Goal: Task Accomplishment & Management: Complete application form

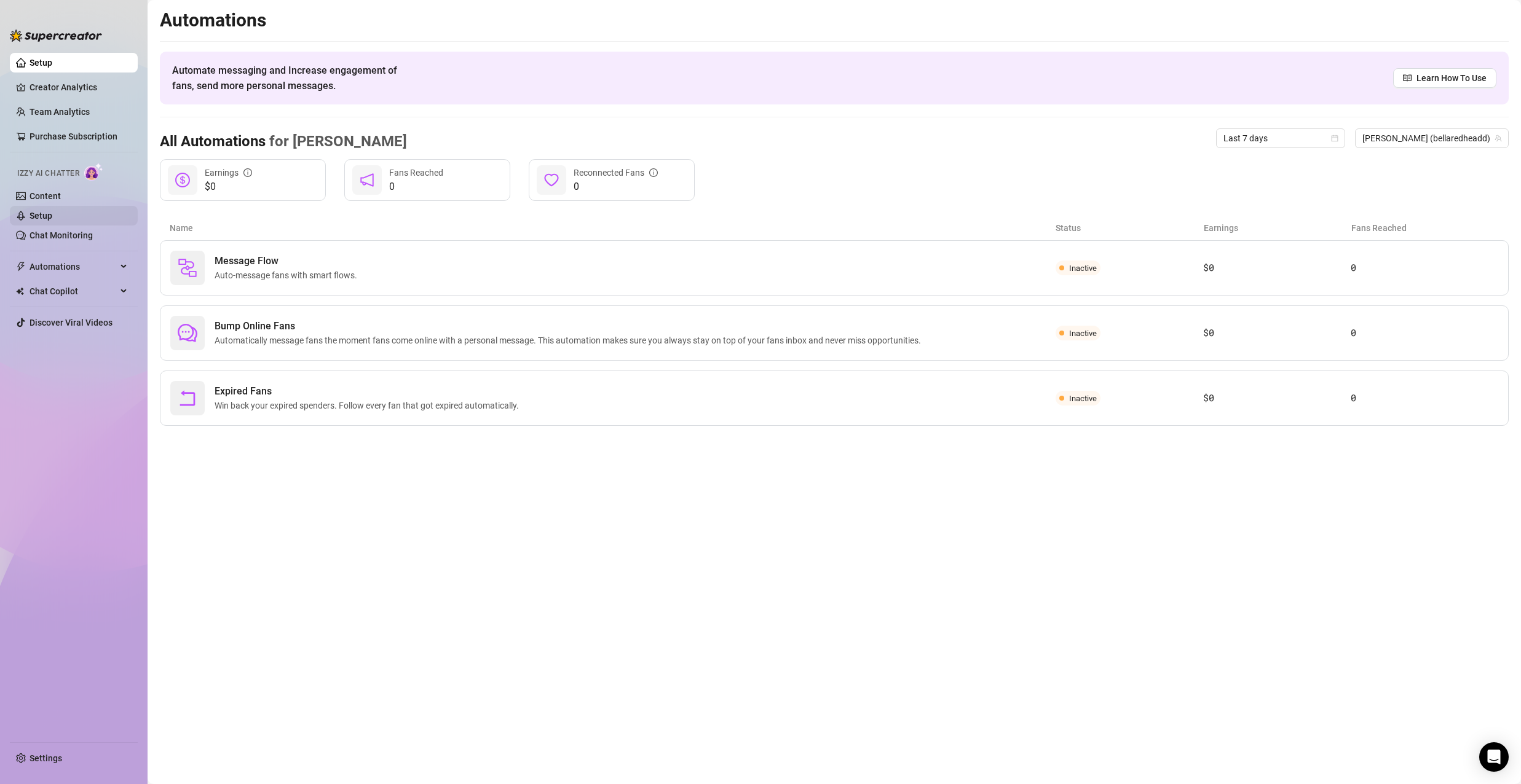
click at [46, 218] on link "Setup" at bounding box center [41, 216] width 23 height 10
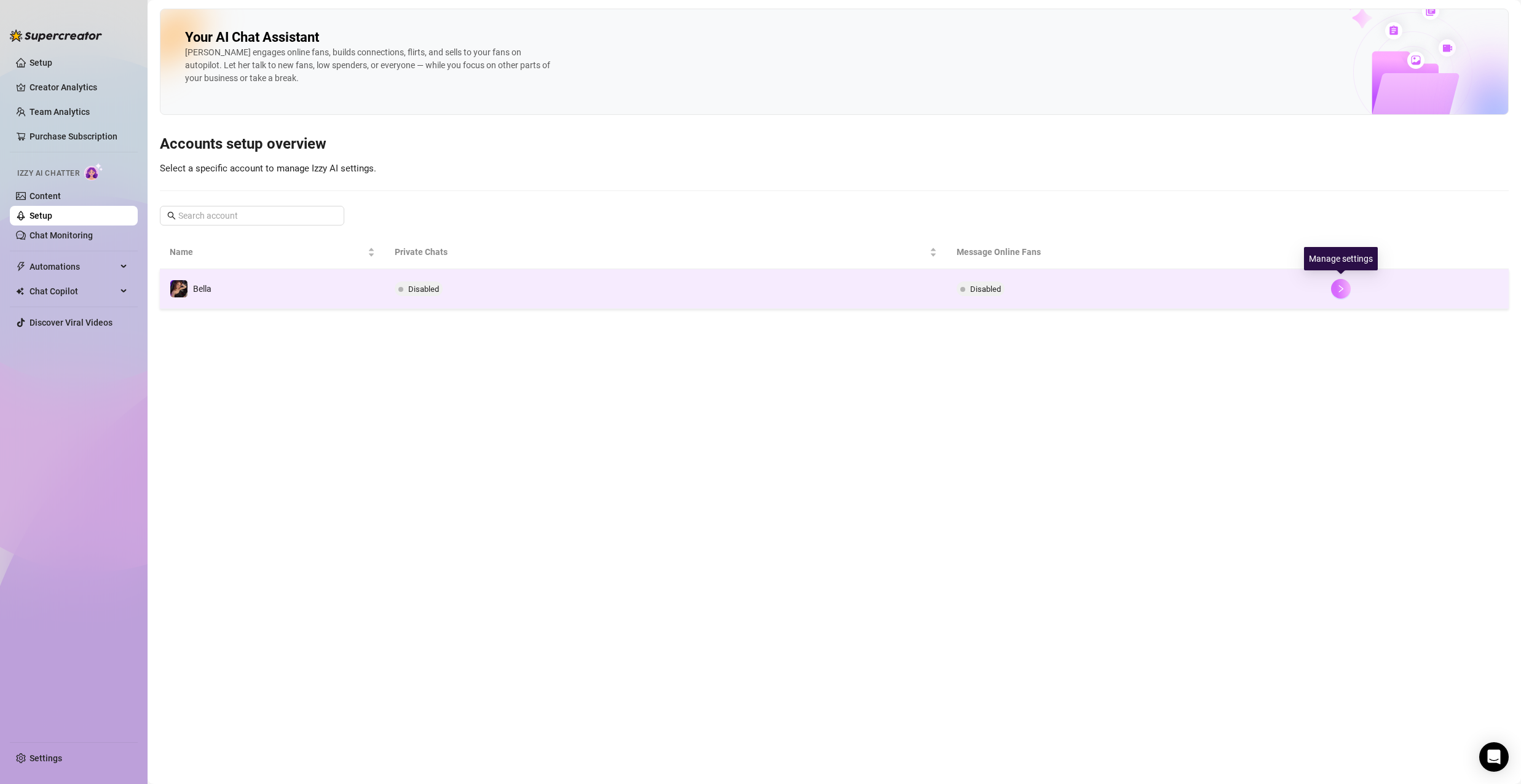
click at [1342, 288] on icon "right" at bounding box center [1341, 289] width 5 height 8
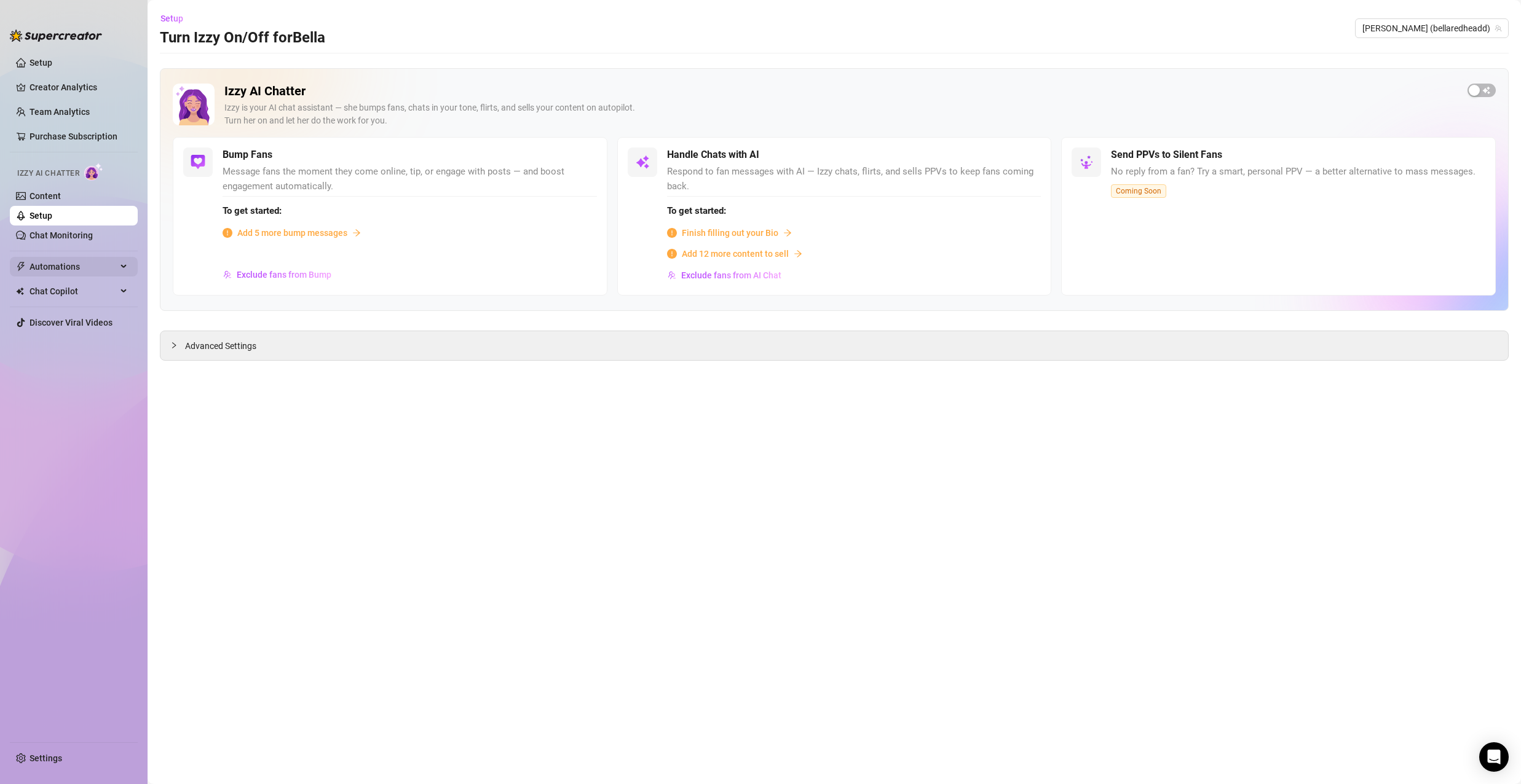
click at [77, 269] on span "Automations" at bounding box center [73, 267] width 87 height 20
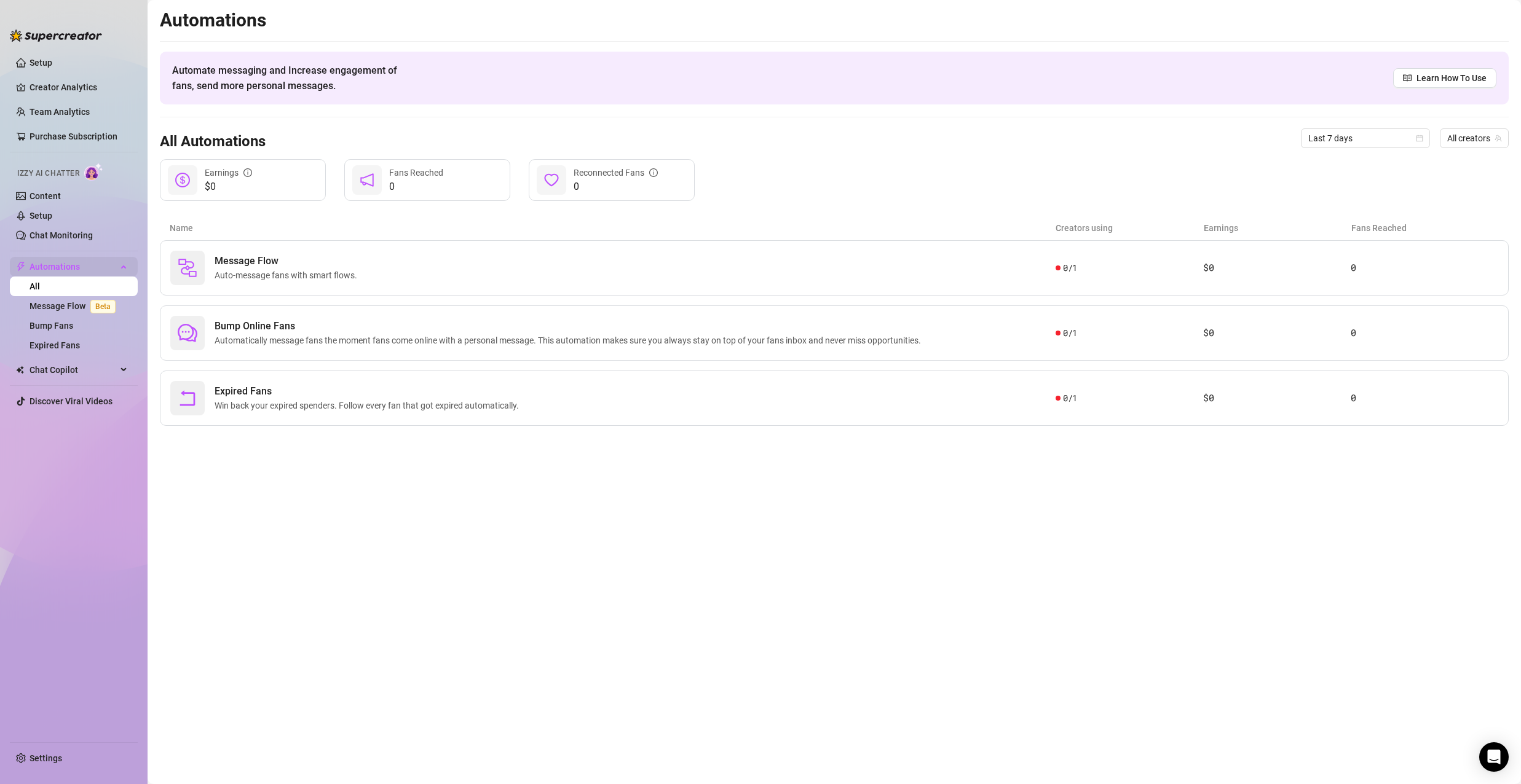
click at [88, 259] on span "Automations" at bounding box center [73, 267] width 87 height 20
click at [92, 272] on span "Automations" at bounding box center [73, 267] width 87 height 20
click at [70, 326] on link "Bump Fans" at bounding box center [51, 325] width 44 height 10
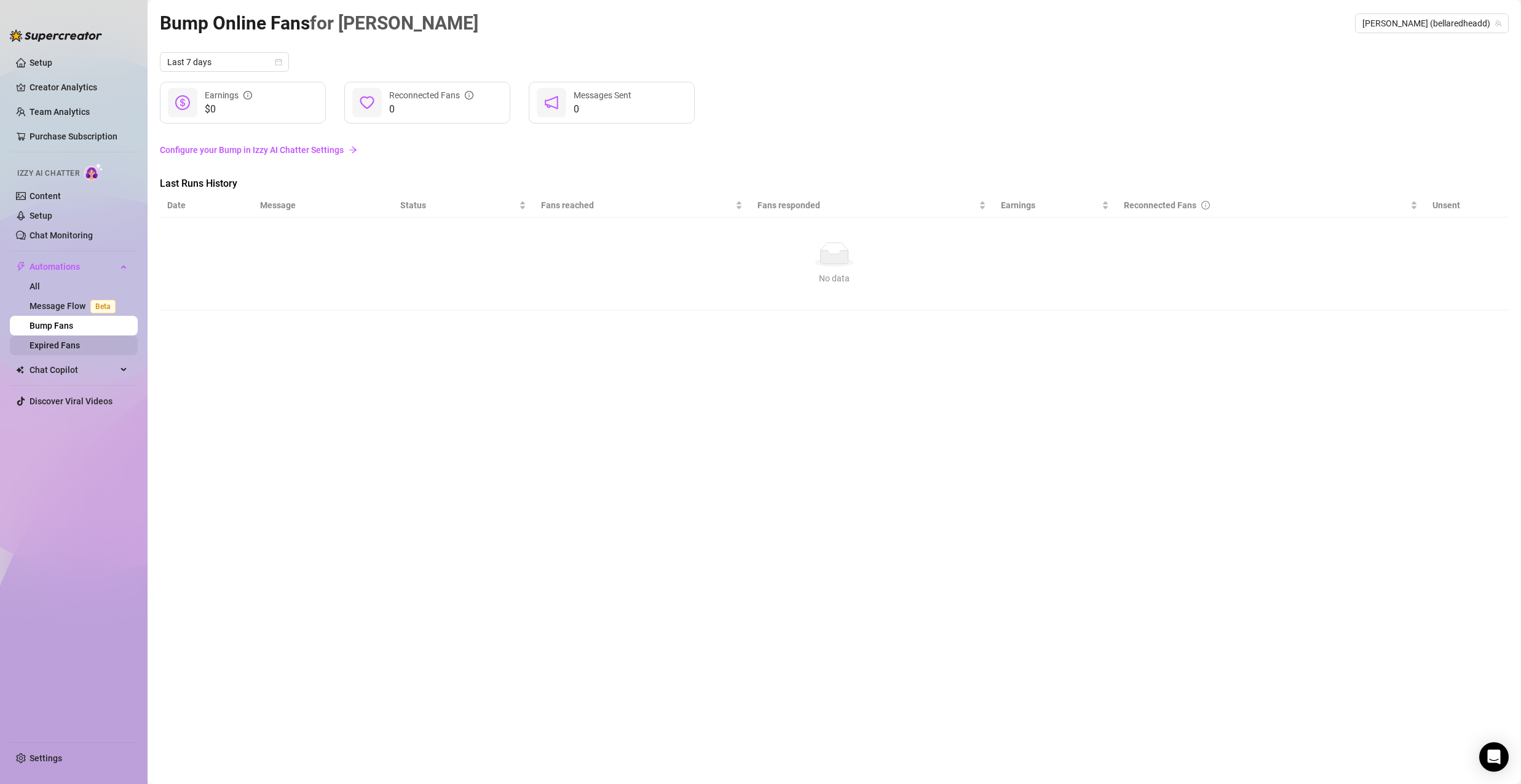
click at [80, 344] on link "Expired Fans" at bounding box center [54, 345] width 51 height 10
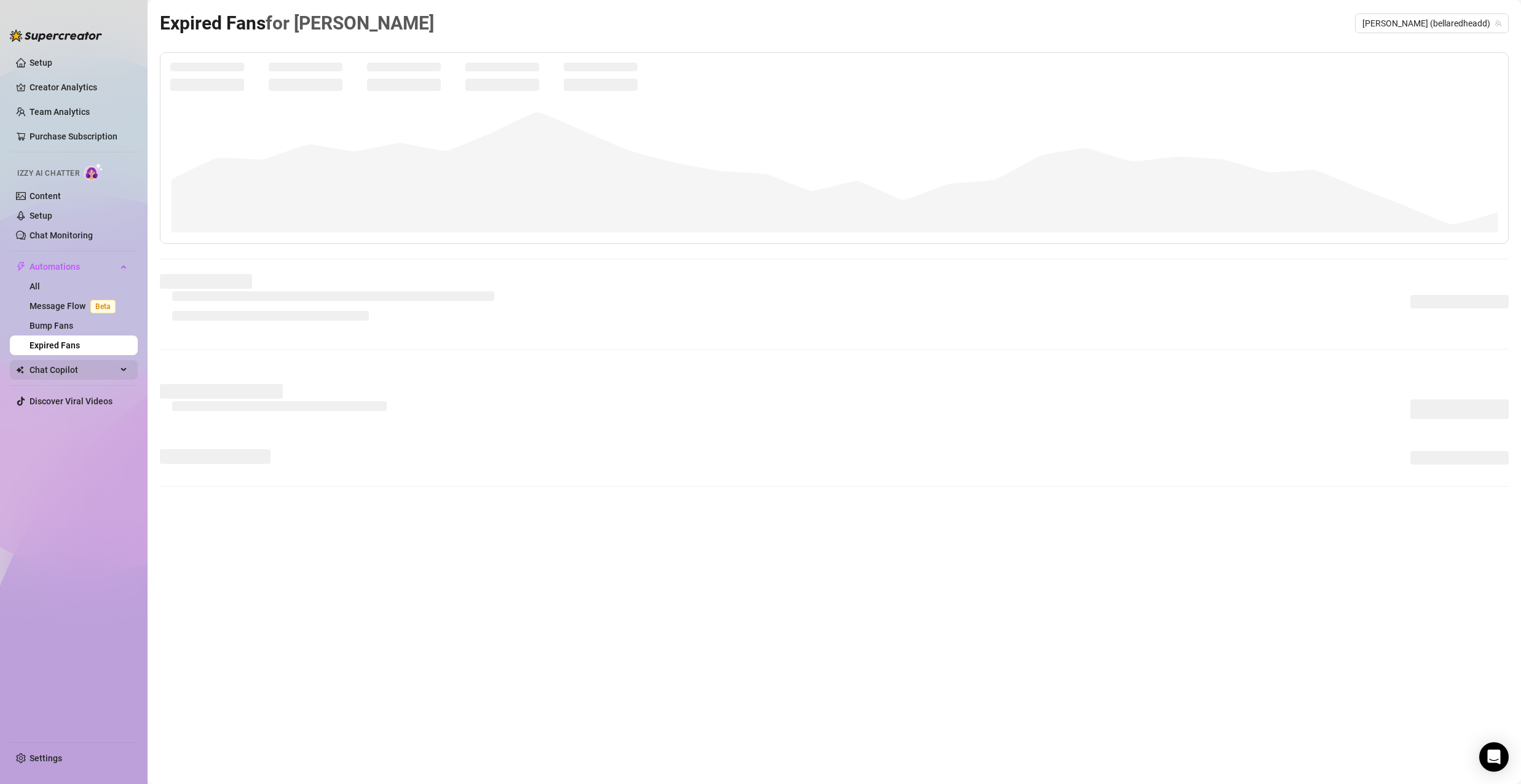
click at [111, 365] on span "Chat Copilot" at bounding box center [73, 370] width 87 height 20
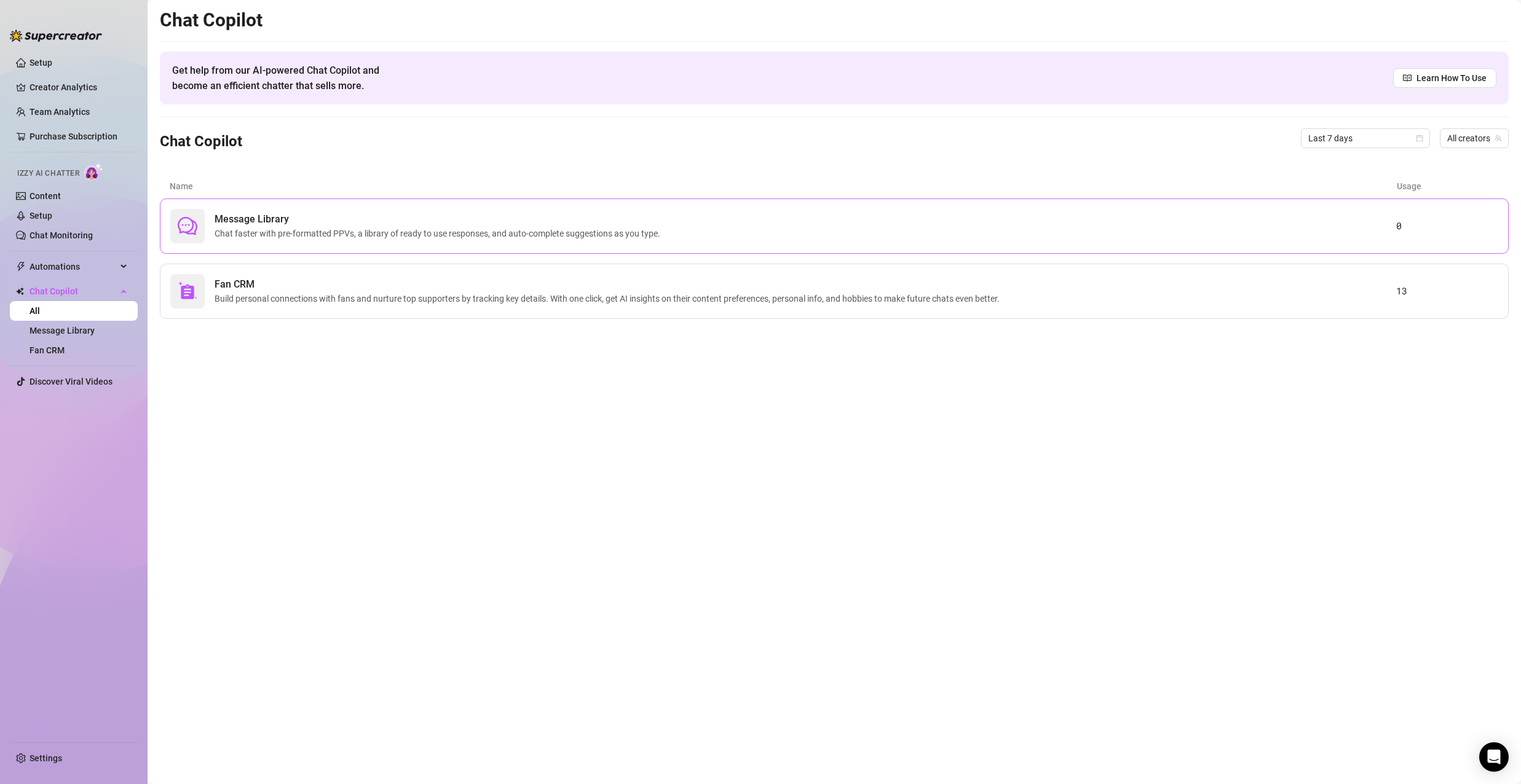
click at [396, 236] on span "Chat faster with pre-formatted PPVs, a library of ready to use responses, and a…" at bounding box center [440, 234] width 450 height 14
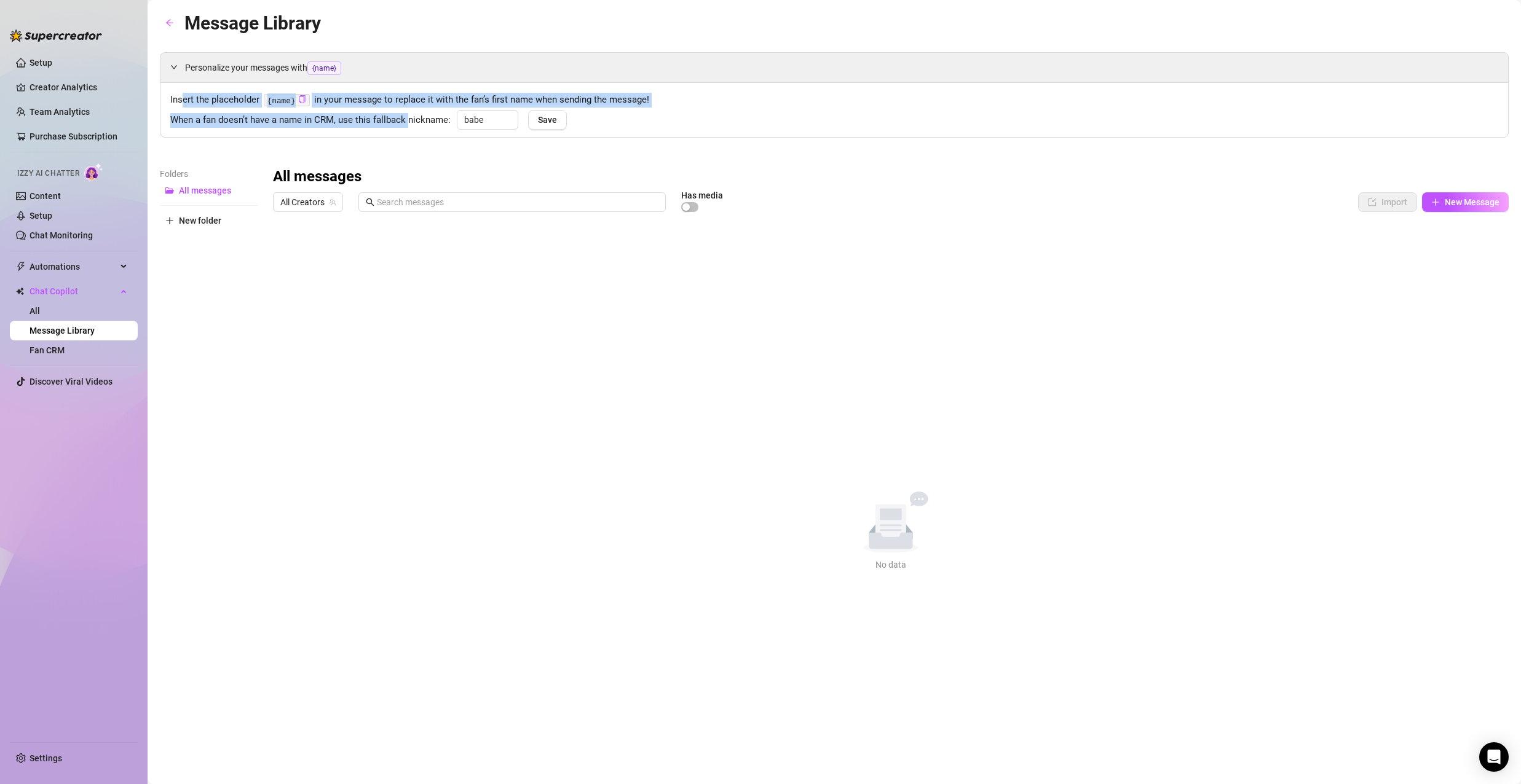
drag, startPoint x: 181, startPoint y: 97, endPoint x: 407, endPoint y: 108, distance: 226.3
click at [407, 108] on div "Insert the placeholder {name} in your message to replace it with the fan’s firs…" at bounding box center [834, 110] width 1328 height 35
click at [408, 100] on span "Insert the placeholder {name} in your message to replace it with the fan’s firs…" at bounding box center [834, 100] width 1328 height 15
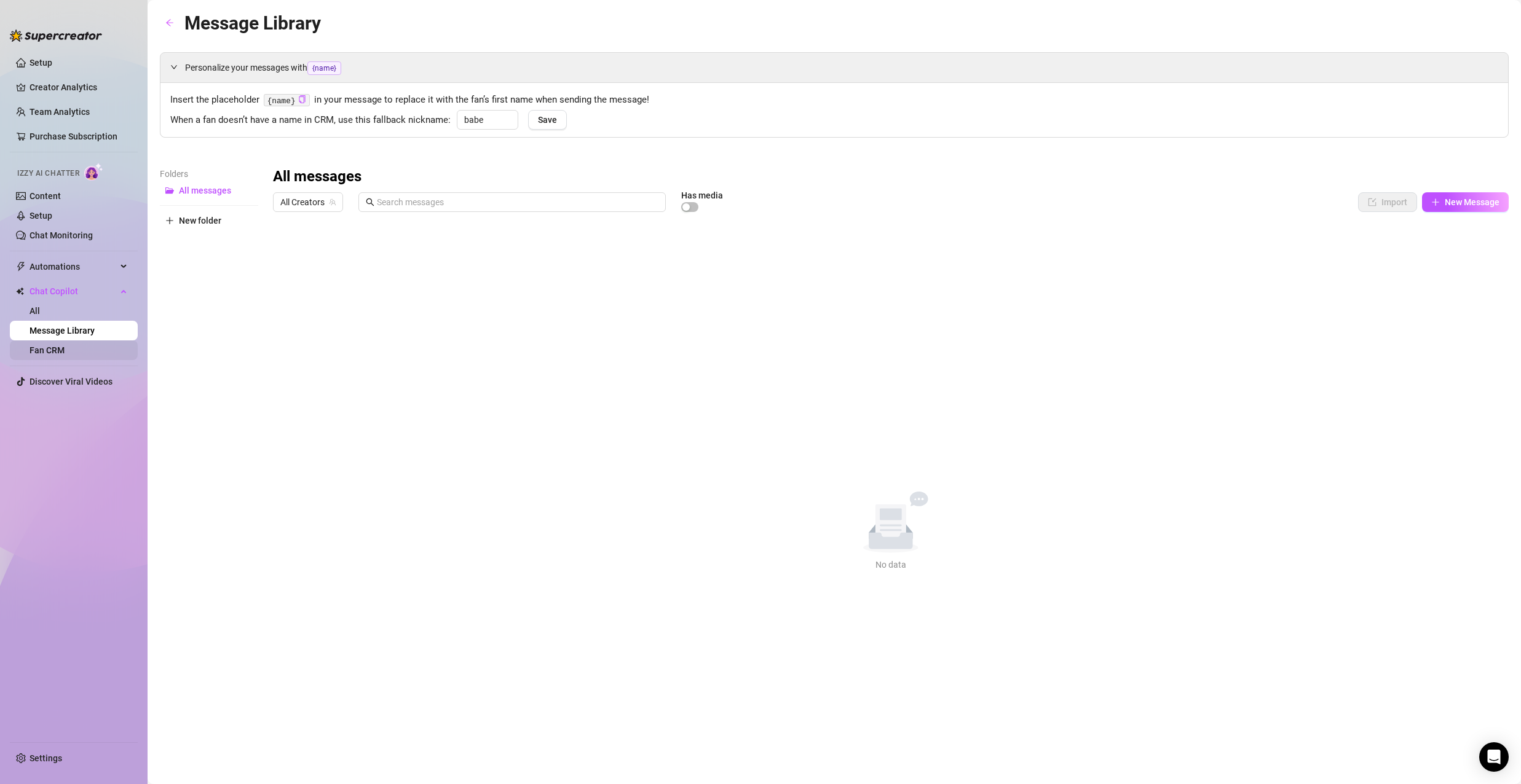
click at [64, 347] on link "Fan CRM" at bounding box center [47, 350] width 35 height 10
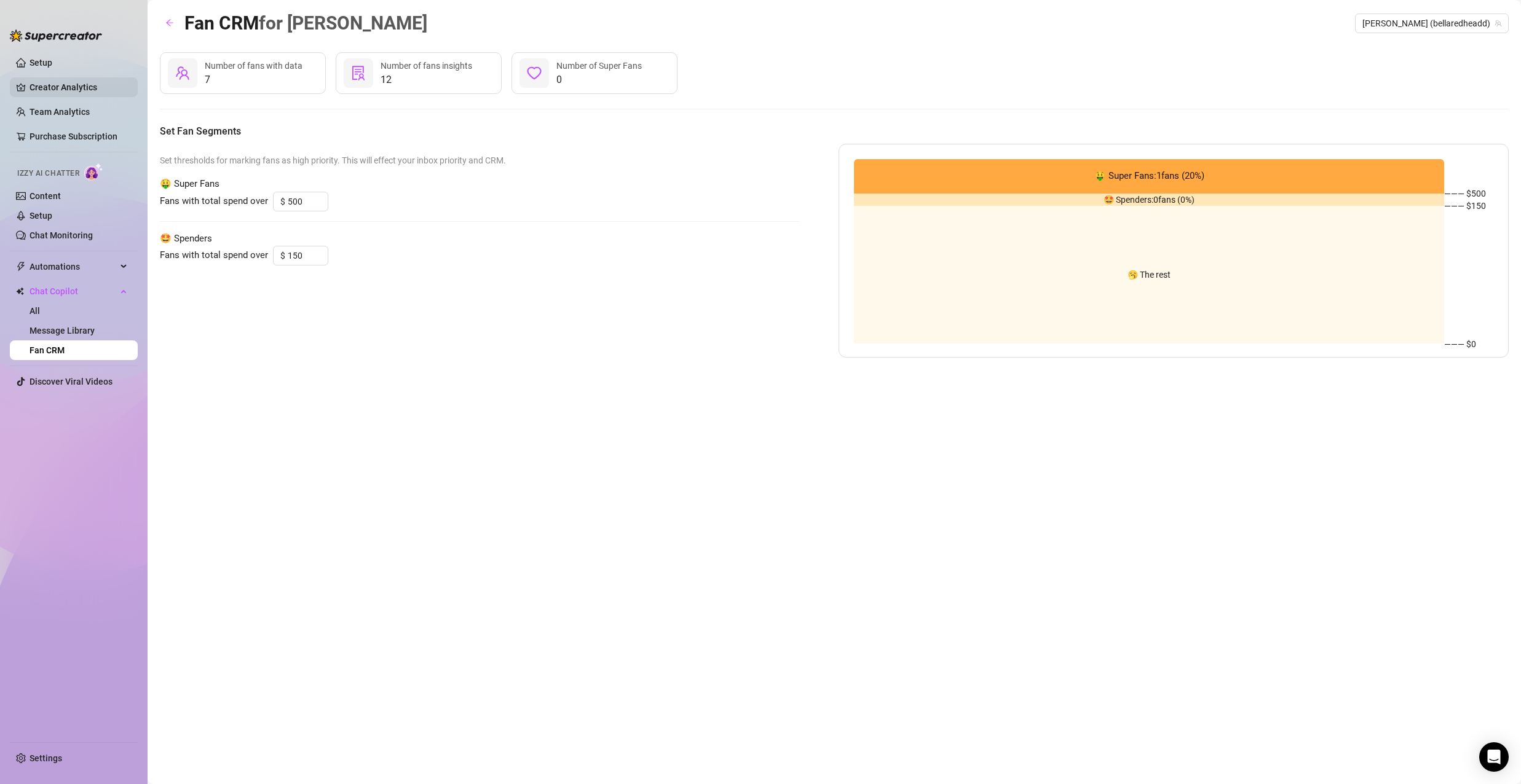
click at [71, 86] on link "Creator Analytics" at bounding box center [78, 87] width 98 height 20
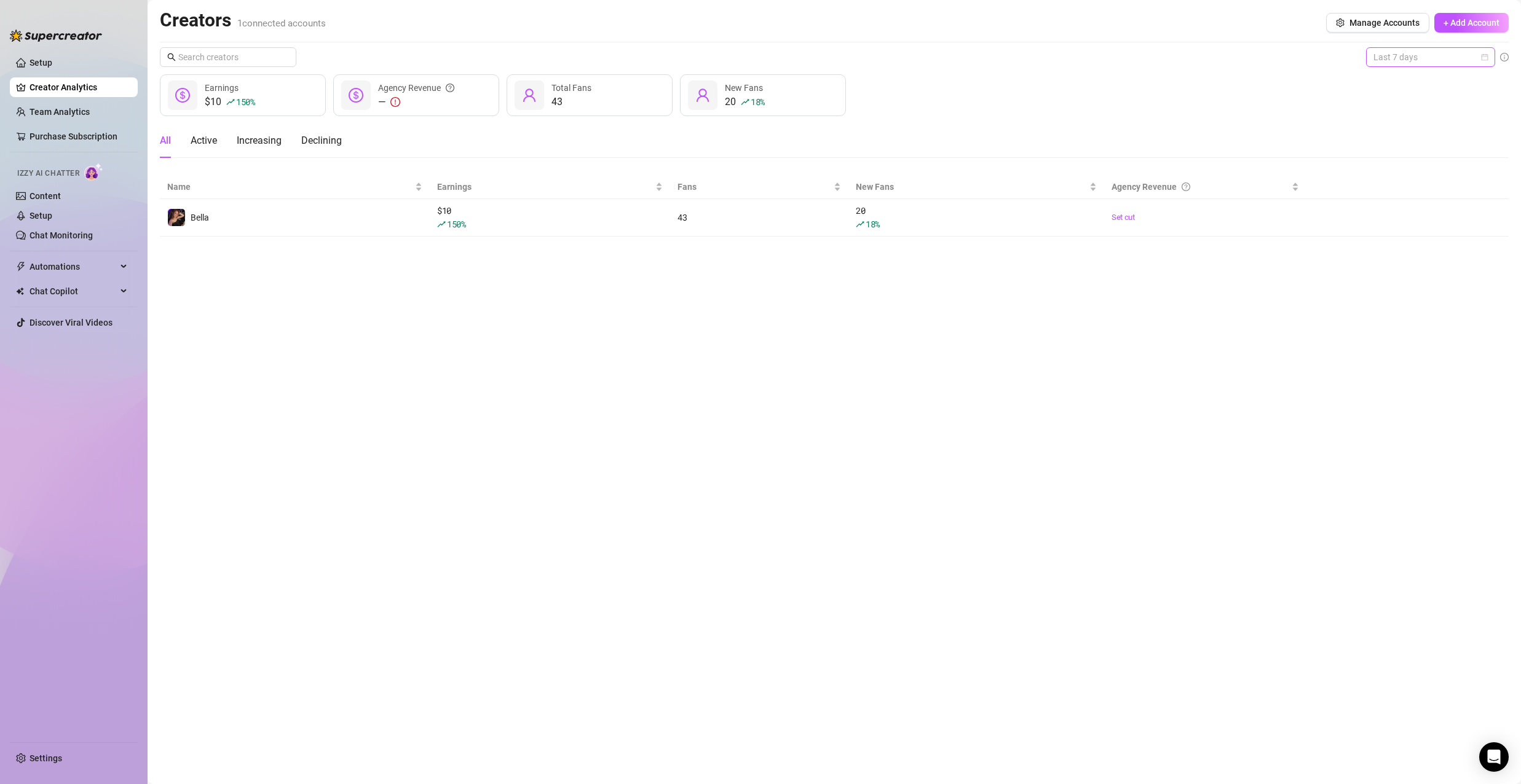
click at [1416, 58] on span "Last 7 days" at bounding box center [1430, 57] width 114 height 18
click at [1428, 137] on div "Last 90 days" at bounding box center [1430, 141] width 110 height 14
click at [323, 138] on div "Declining" at bounding box center [322, 140] width 41 height 15
click at [170, 140] on div "All" at bounding box center [165, 140] width 11 height 15
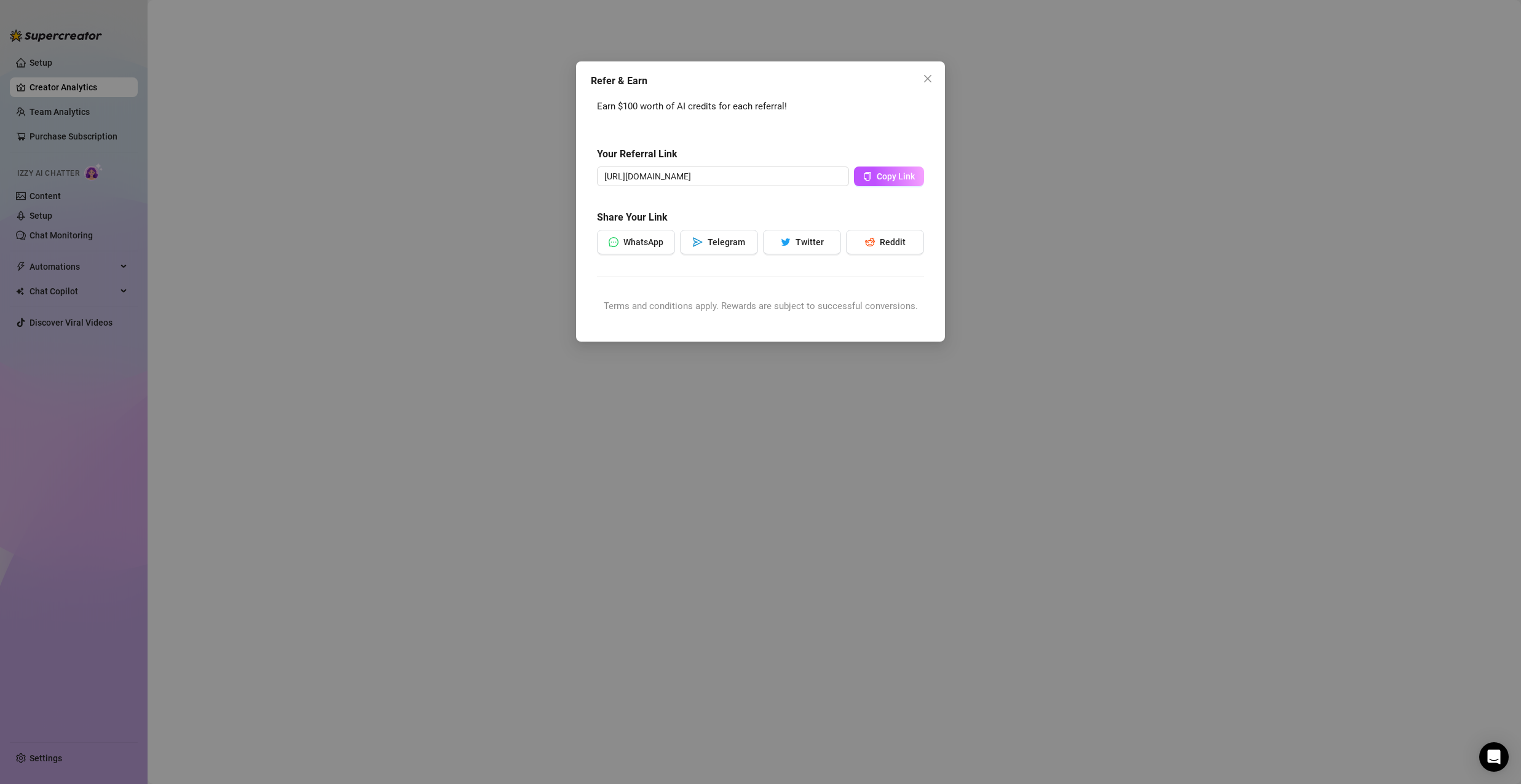
click at [1045, 264] on div "Refer & Earn Earn $100 worth of AI credits for each referral! Your Referral Lin…" at bounding box center [760, 392] width 1521 height 784
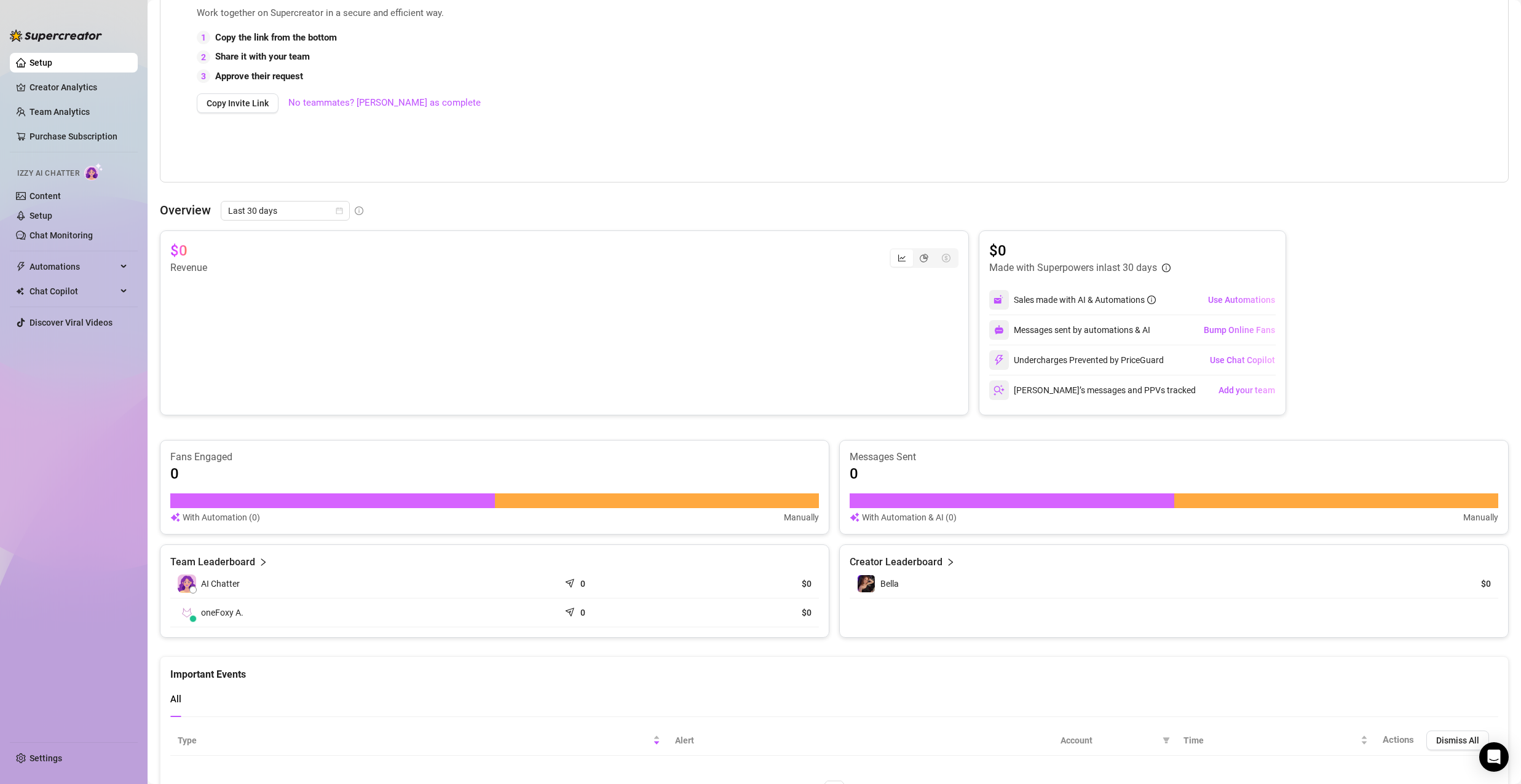
scroll to position [137, 0]
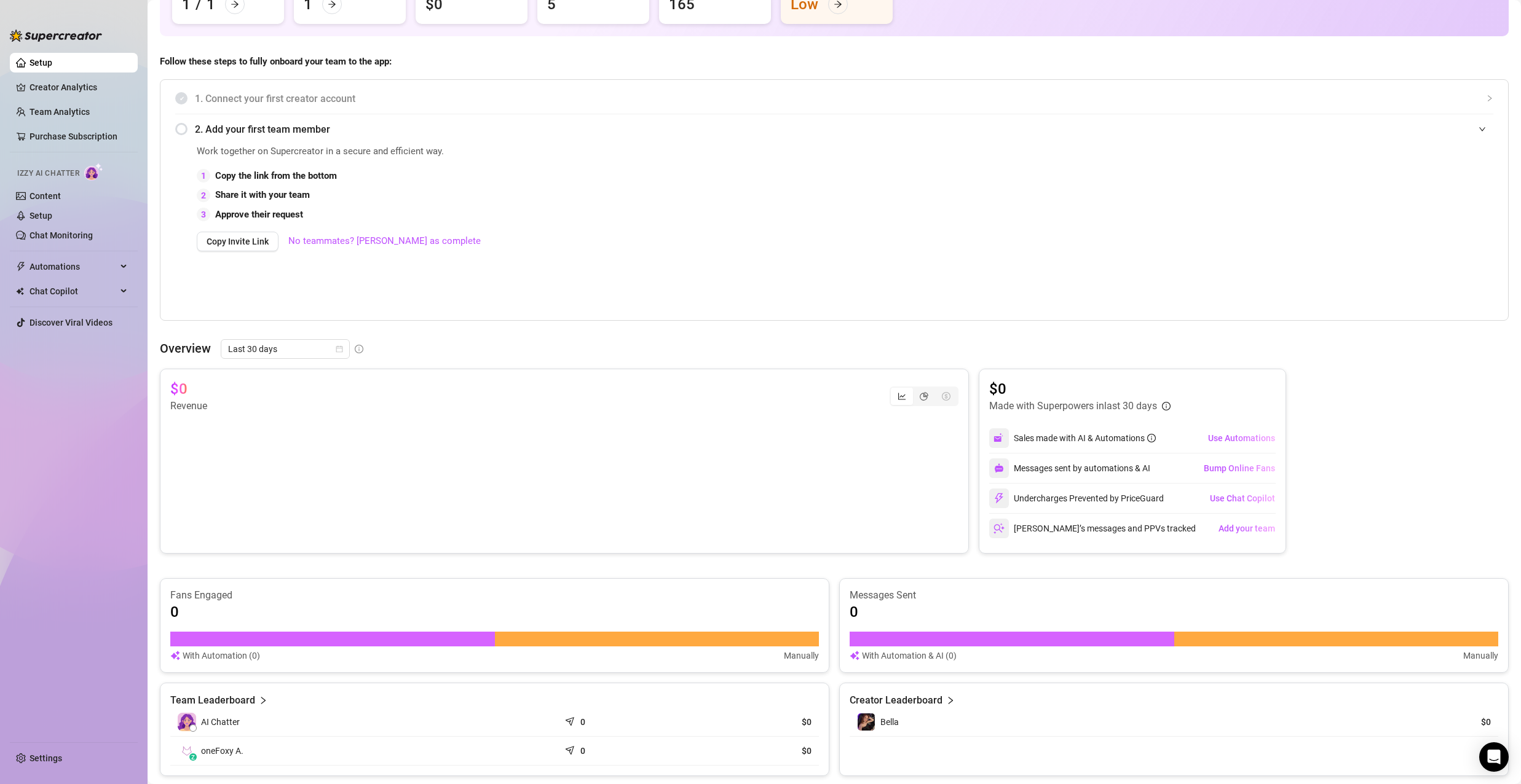
drag, startPoint x: 1392, startPoint y: 402, endPoint x: 1407, endPoint y: 400, distance: 15.1
click at [1392, 402] on div "$0 Revenue $0 Made with Superpowers in last 30 days Sales made with AI & Automa…" at bounding box center [834, 461] width 1349 height 185
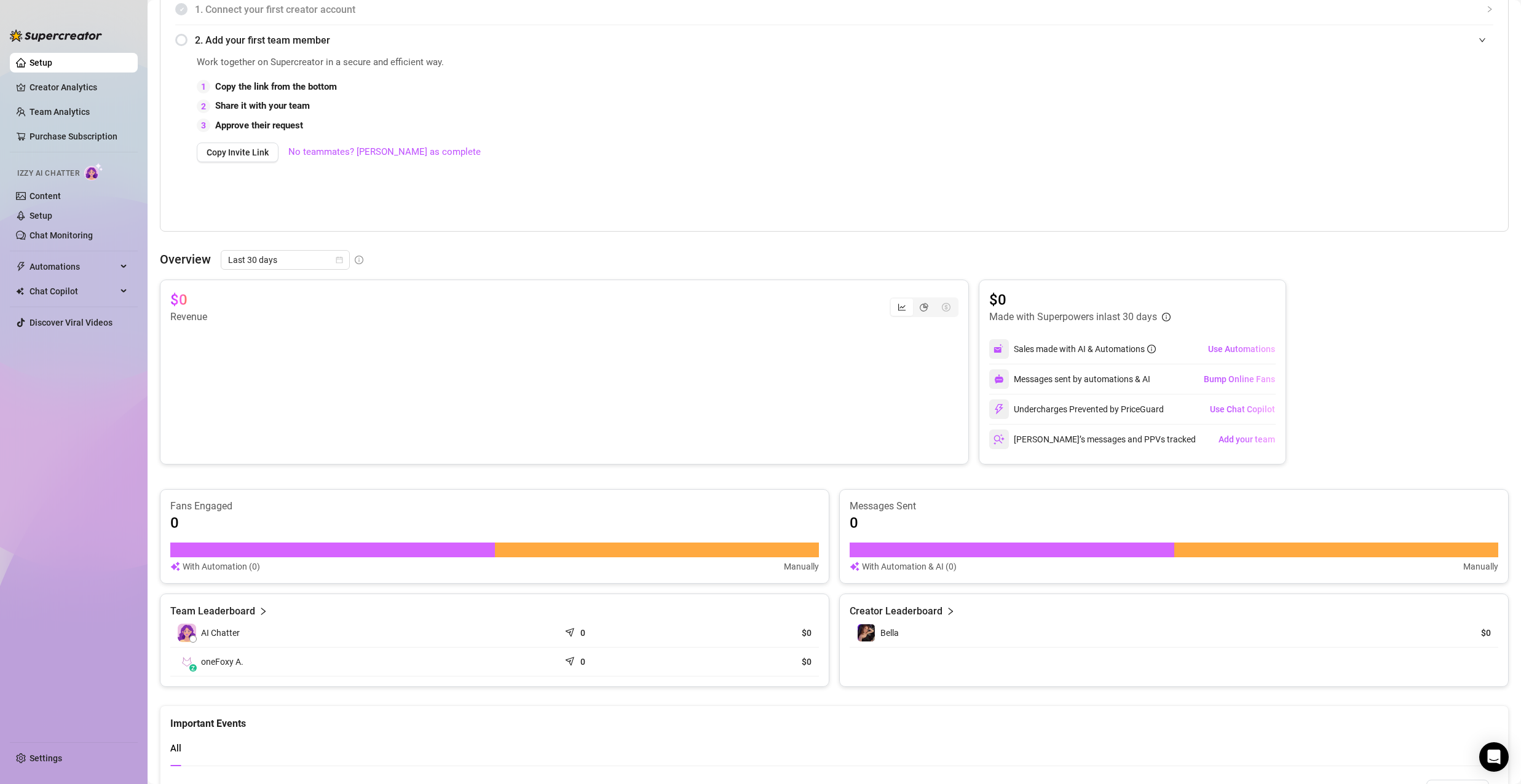
scroll to position [0, 0]
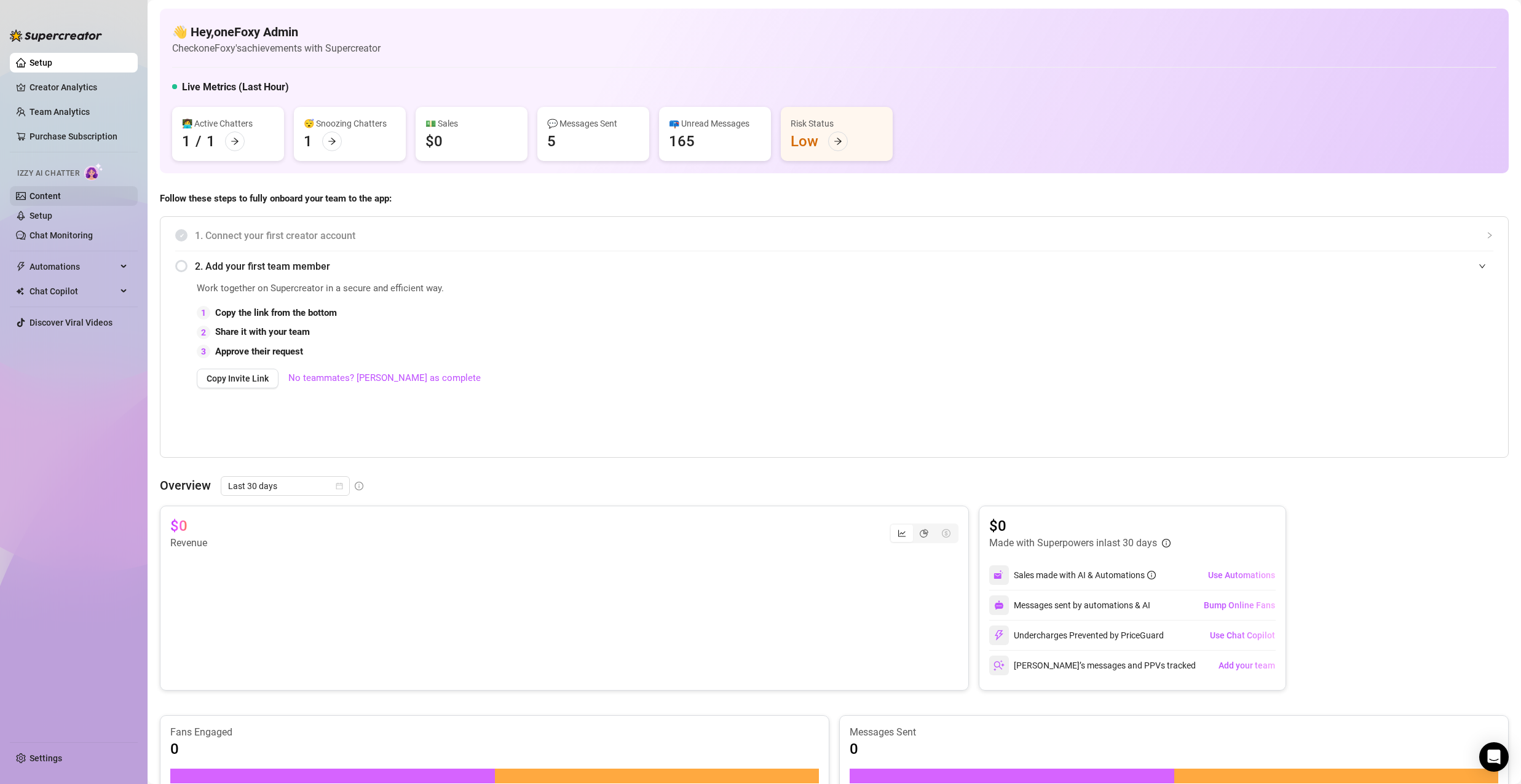
click at [61, 197] on link "Content" at bounding box center [45, 196] width 31 height 10
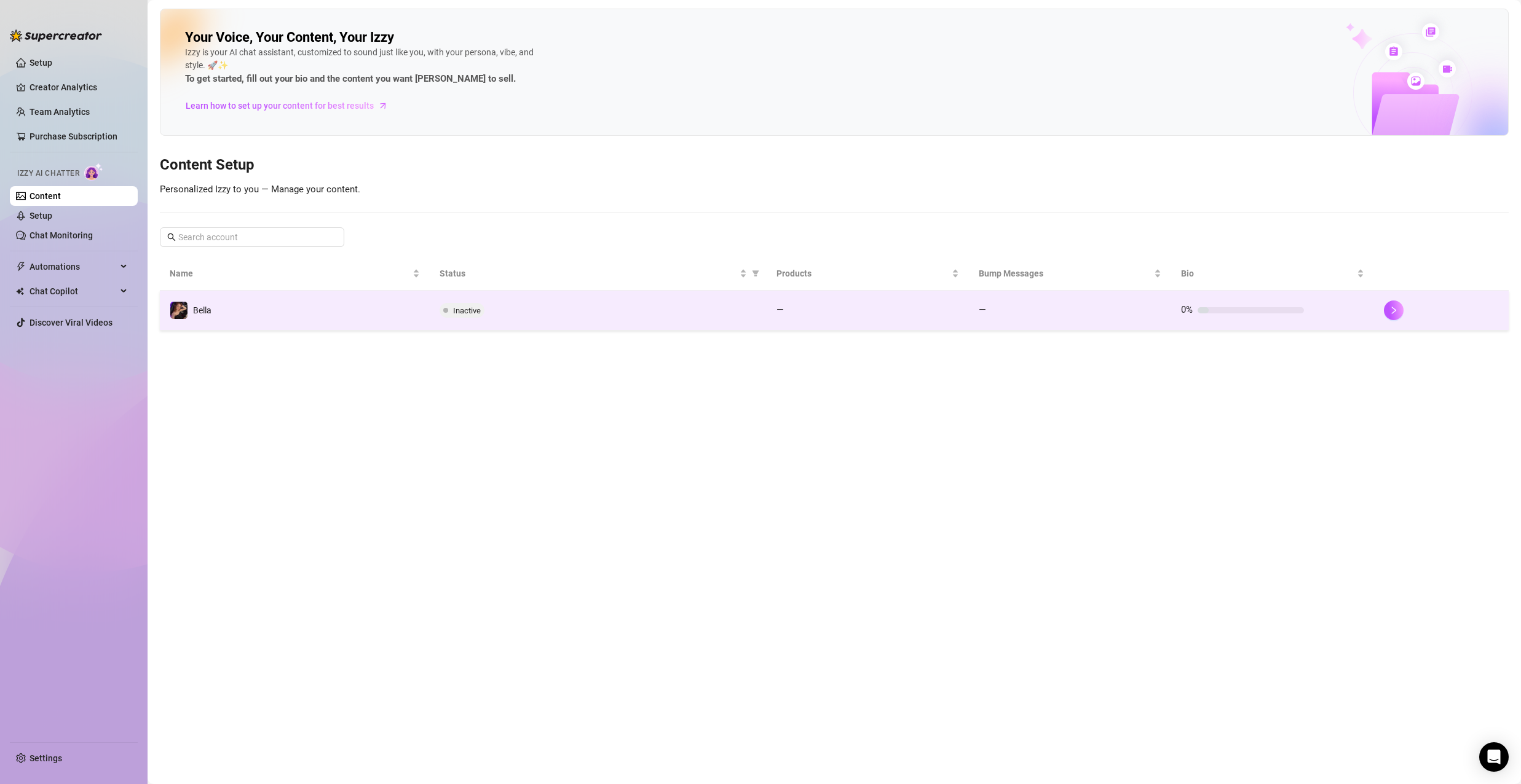
click at [477, 308] on span "Inactive" at bounding box center [467, 311] width 28 height 9
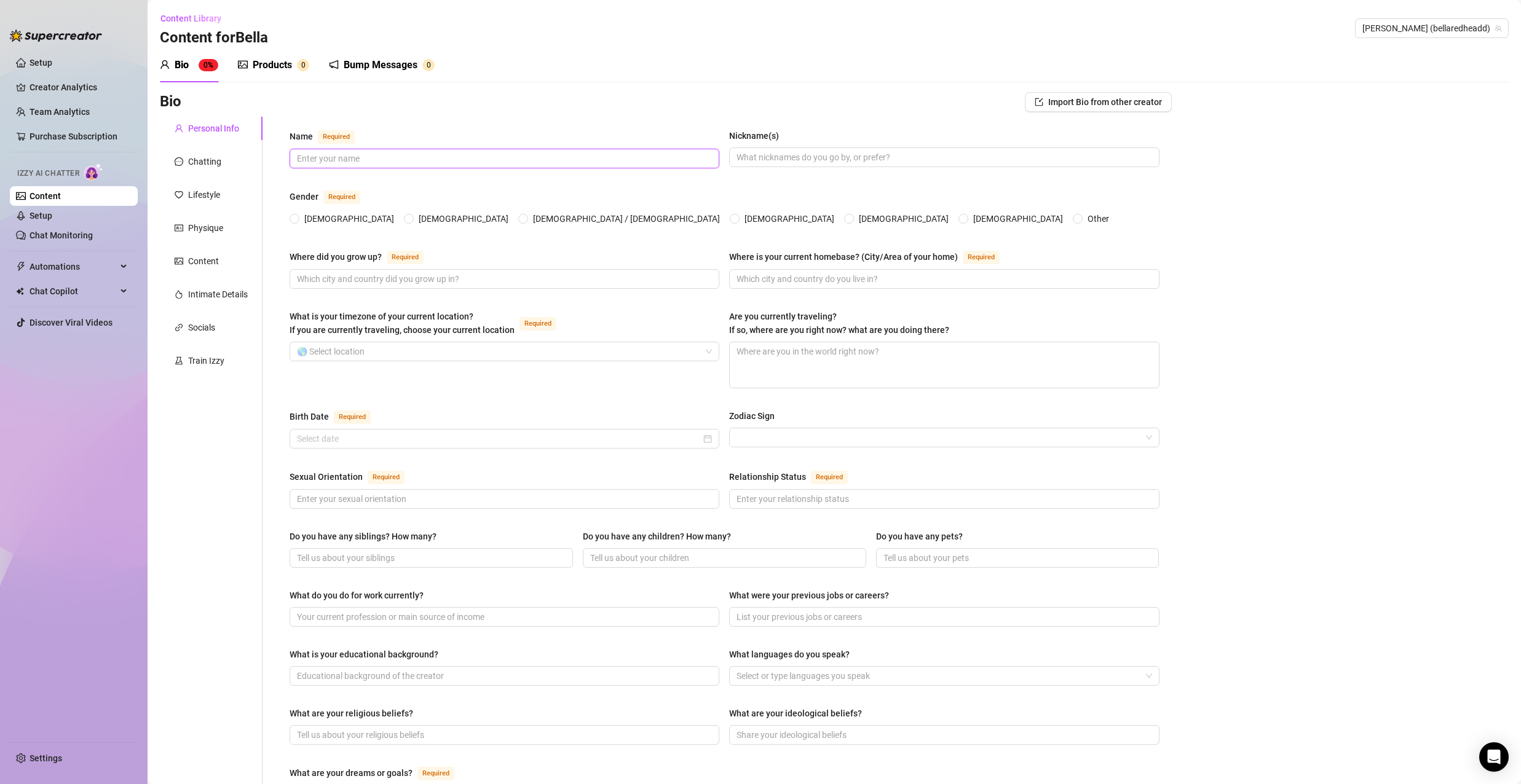
click at [311, 160] on input "Name Required" at bounding box center [503, 159] width 413 height 14
click at [207, 191] on div "Lifestyle" at bounding box center [204, 195] width 32 height 14
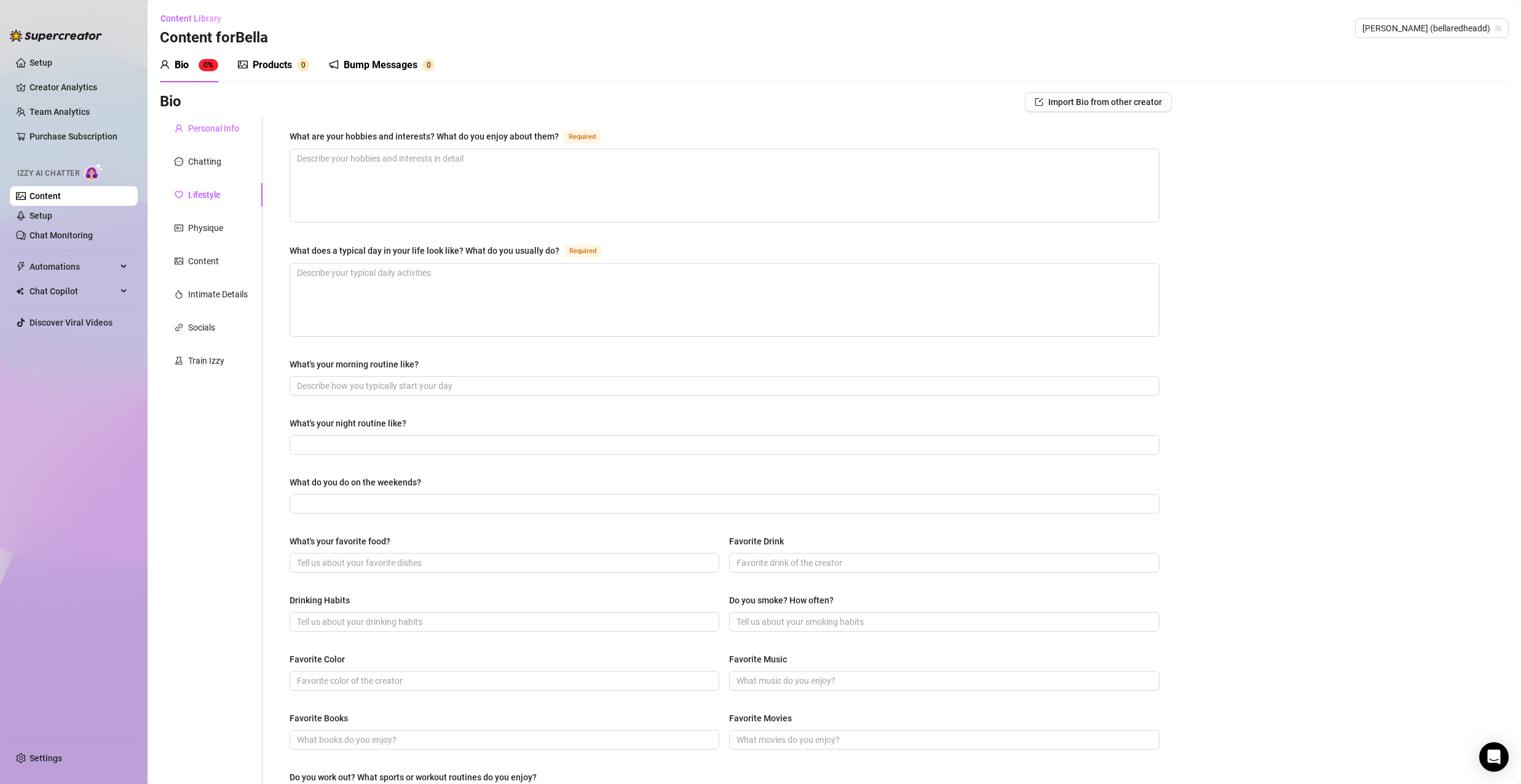
click at [214, 124] on div "Personal Info" at bounding box center [213, 129] width 51 height 14
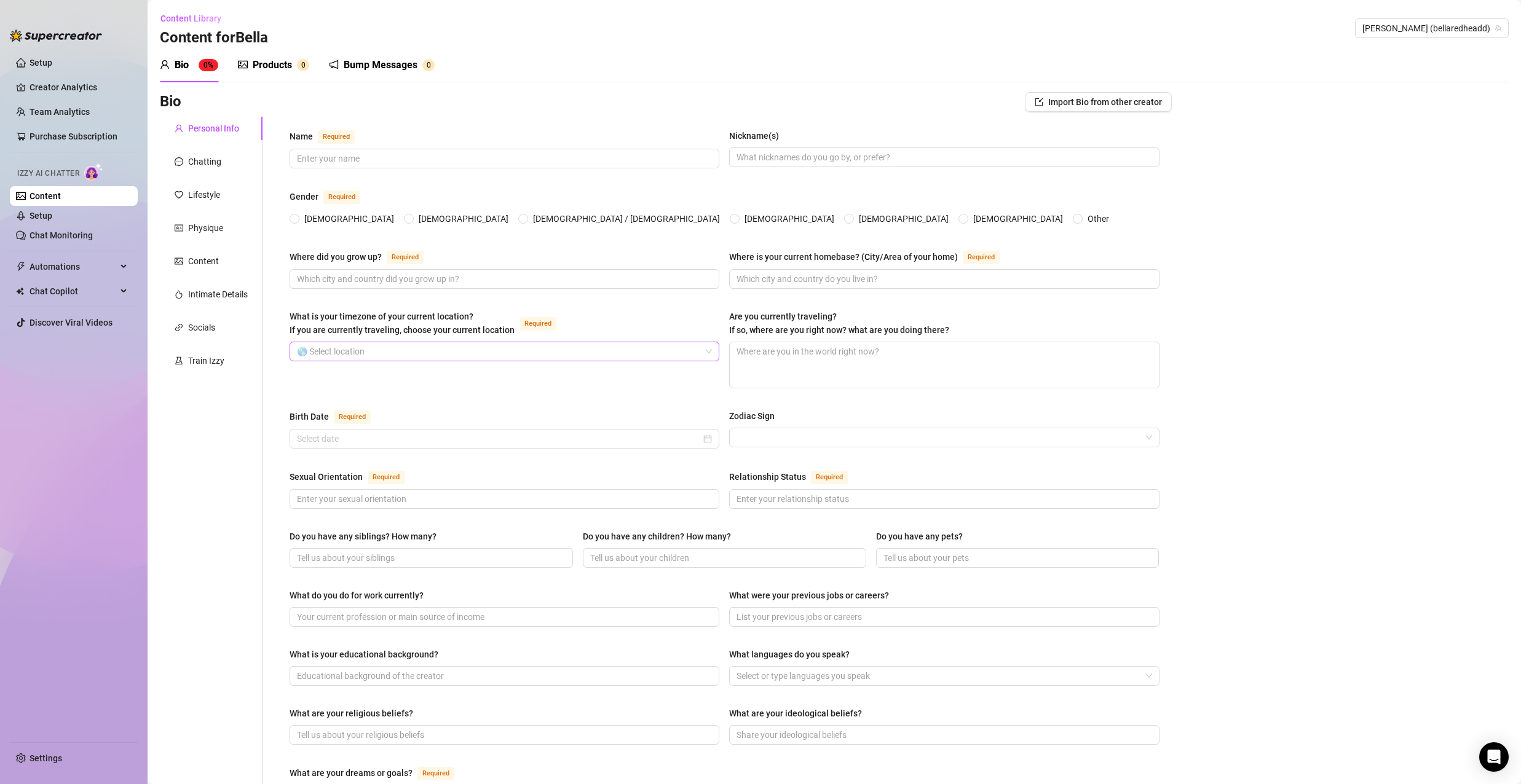
click at [437, 345] on input "What is your timezone of your current location? If you are currently traveling,…" at bounding box center [499, 351] width 404 height 18
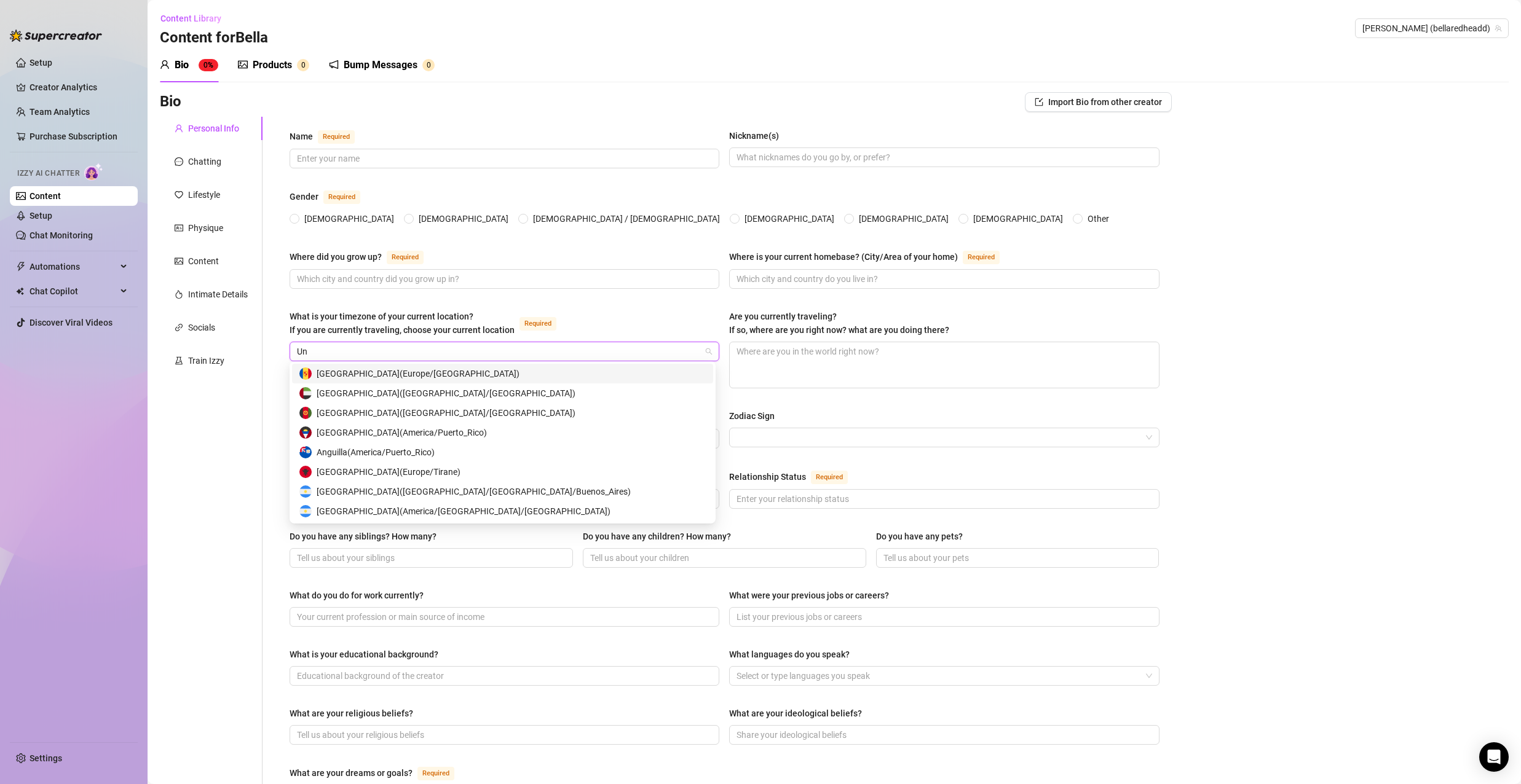
type input "Uni"
click at [490, 516] on div "United States of America ( Pacific Time )" at bounding box center [503, 512] width 407 height 14
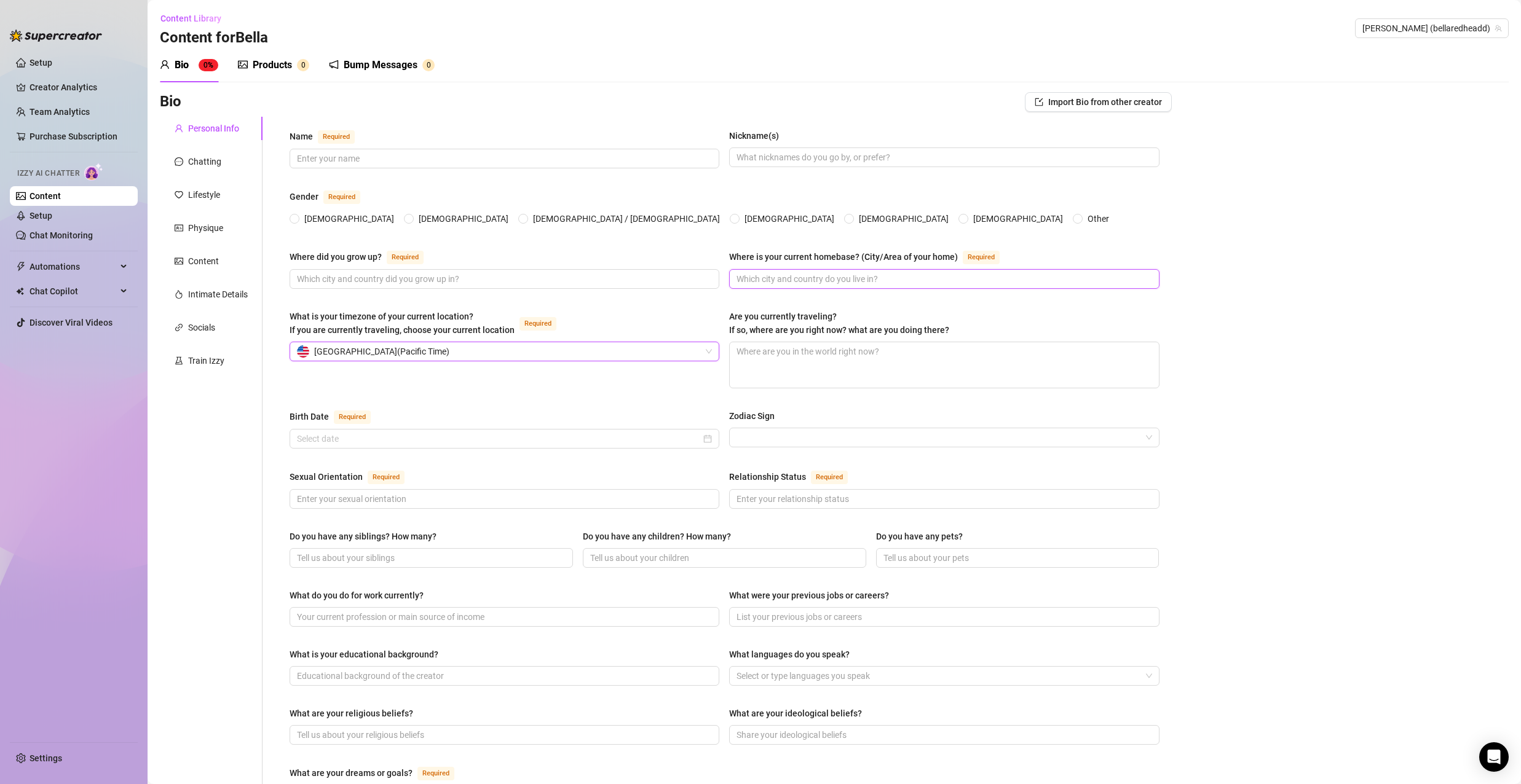
click at [800, 278] on input "Where is your current homebase? (City/Area of your home) Required" at bounding box center [943, 279] width 413 height 14
click at [1087, 106] on span "Import Bio from other creator" at bounding box center [1105, 102] width 114 height 10
click at [1087, 143] on input "search" at bounding box center [1085, 137] width 97 height 18
click at [1067, 154] on div "[PERSON_NAME] ( bellaredheadd )" at bounding box center [1091, 161] width 104 height 15
click at [1136, 163] on button "Import" at bounding box center [1135, 158] width 35 height 15
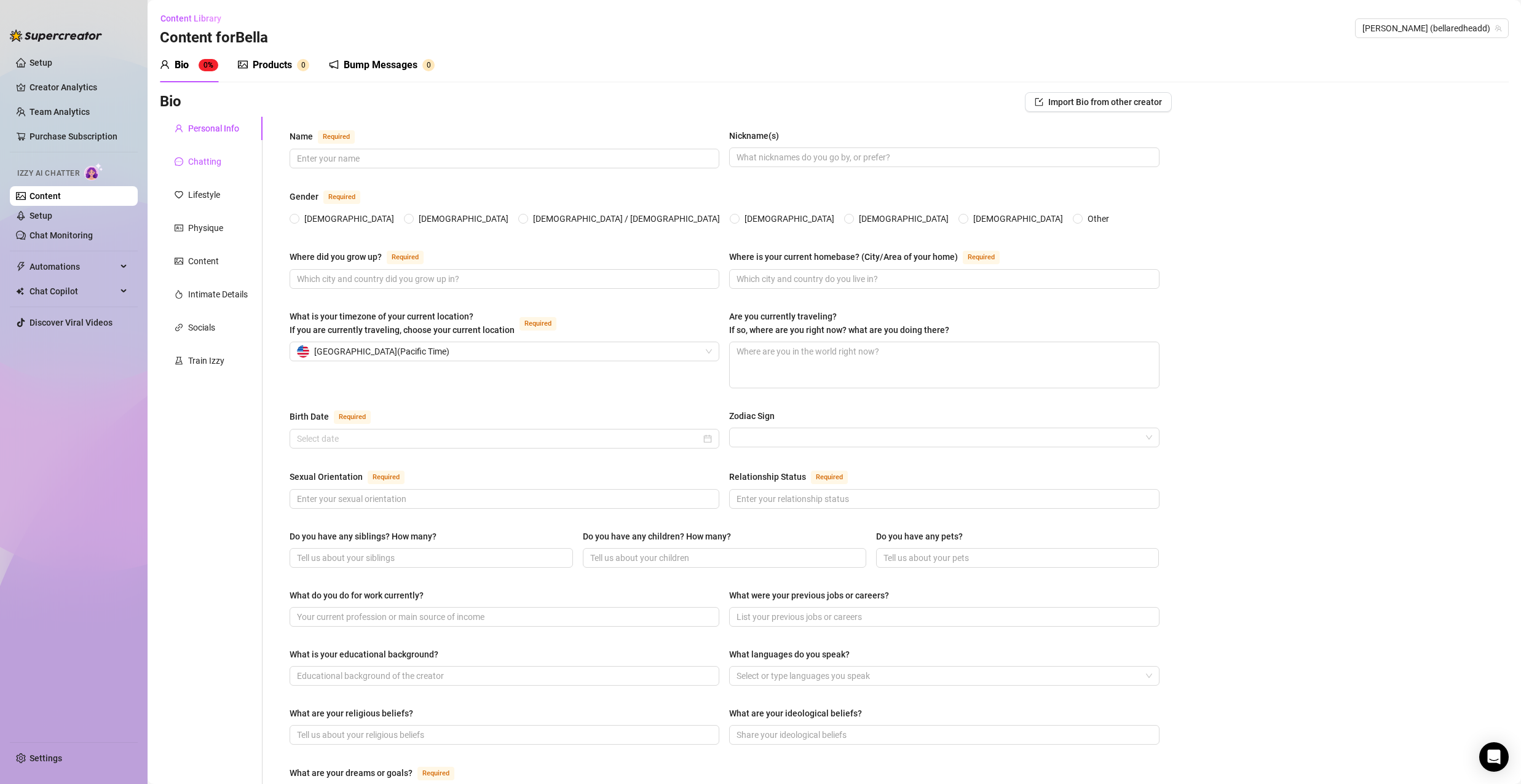
click at [203, 163] on div "Chatting" at bounding box center [204, 162] width 33 height 14
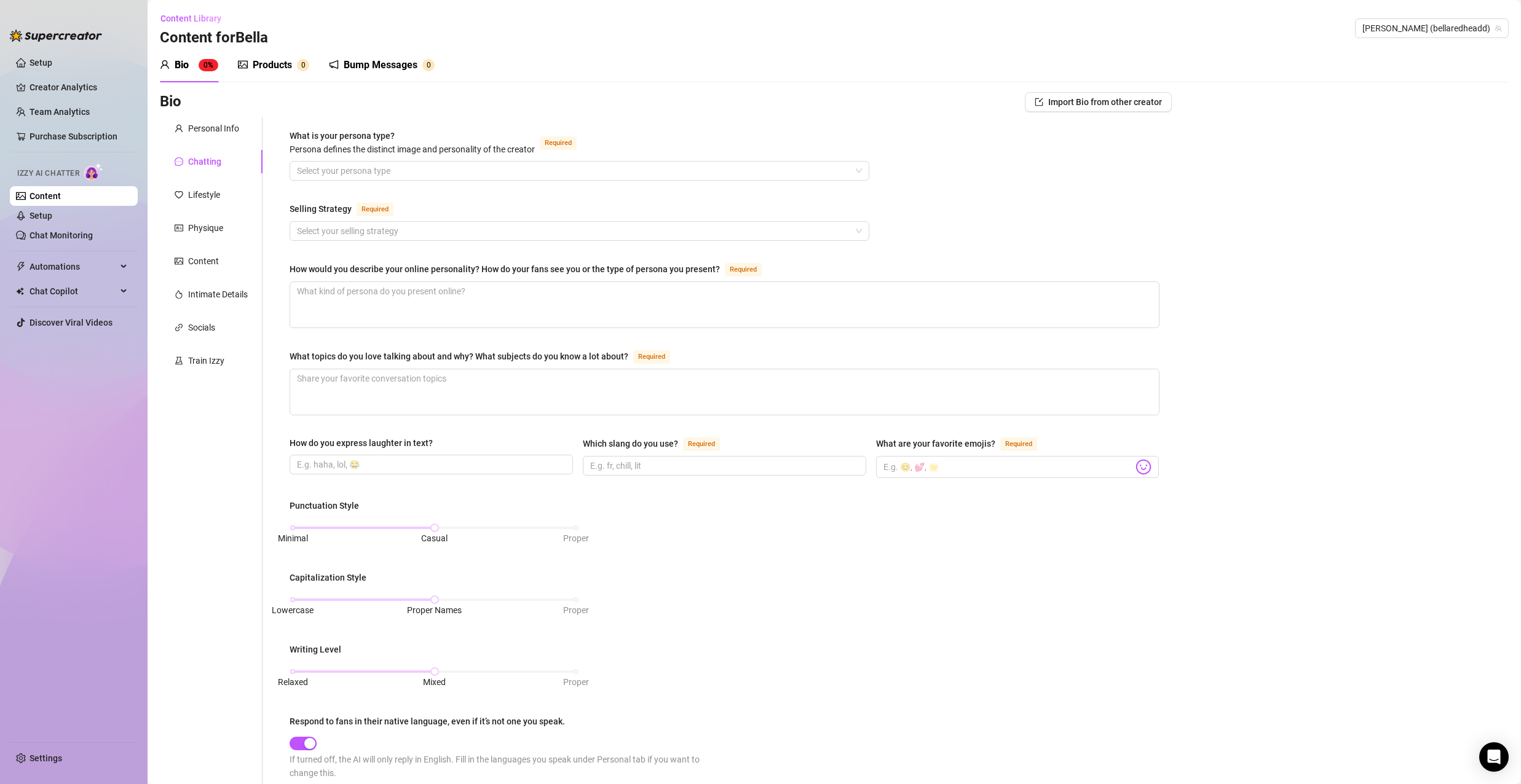
click at [210, 348] on div "Personal Info Chatting Lifestyle Physique Content Intimate Details Socials Trai…" at bounding box center [211, 562] width 103 height 891
click at [207, 357] on div "Train Izzy" at bounding box center [206, 361] width 36 height 14
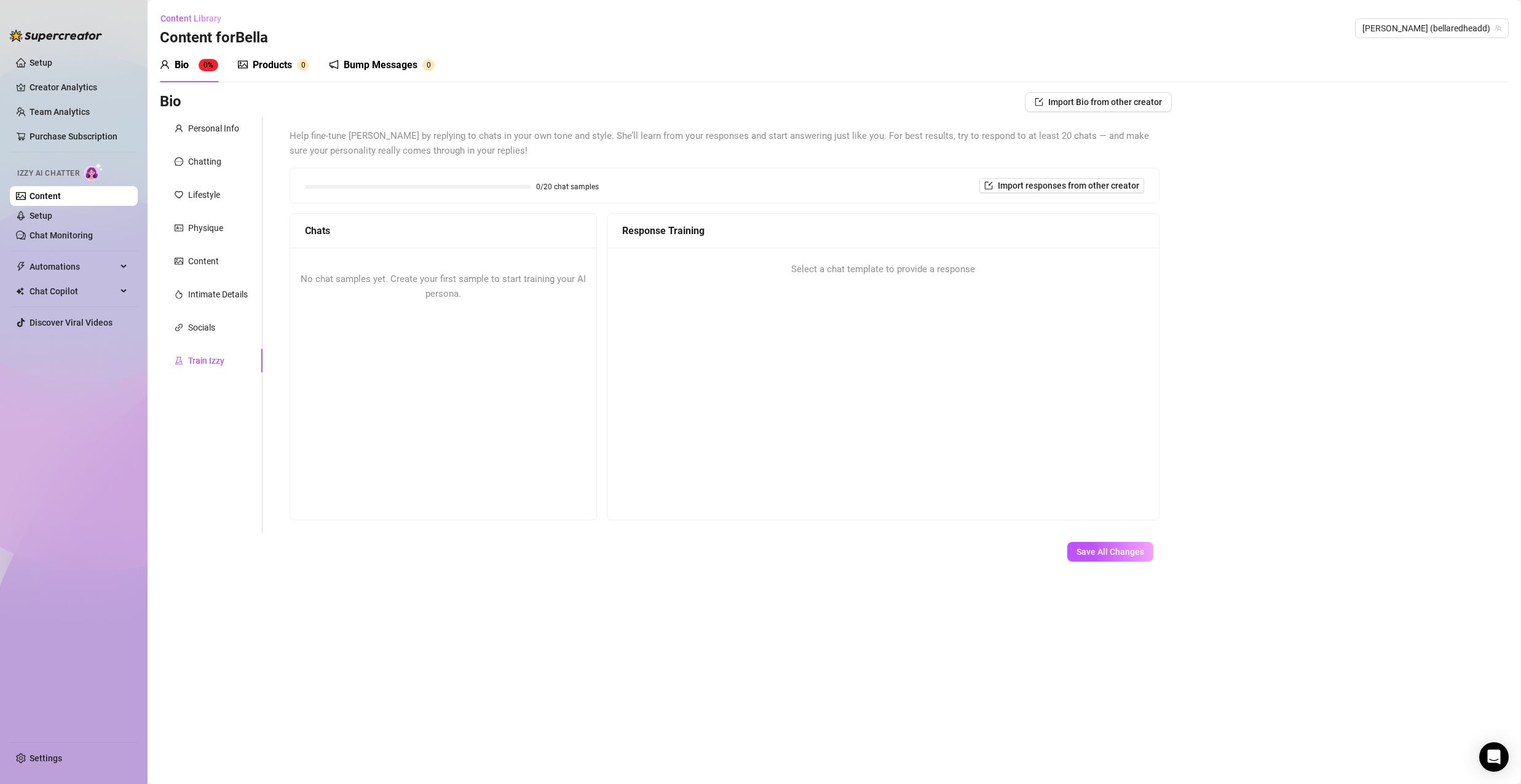
click at [896, 446] on div "Response Training Select a chat template to provide a response" at bounding box center [883, 367] width 553 height 308
click at [443, 301] on div "No chat samples yet. Create your first sample to start training your AI persona." at bounding box center [443, 287] width 306 height 78
click at [221, 329] on div "Socials" at bounding box center [211, 328] width 103 height 23
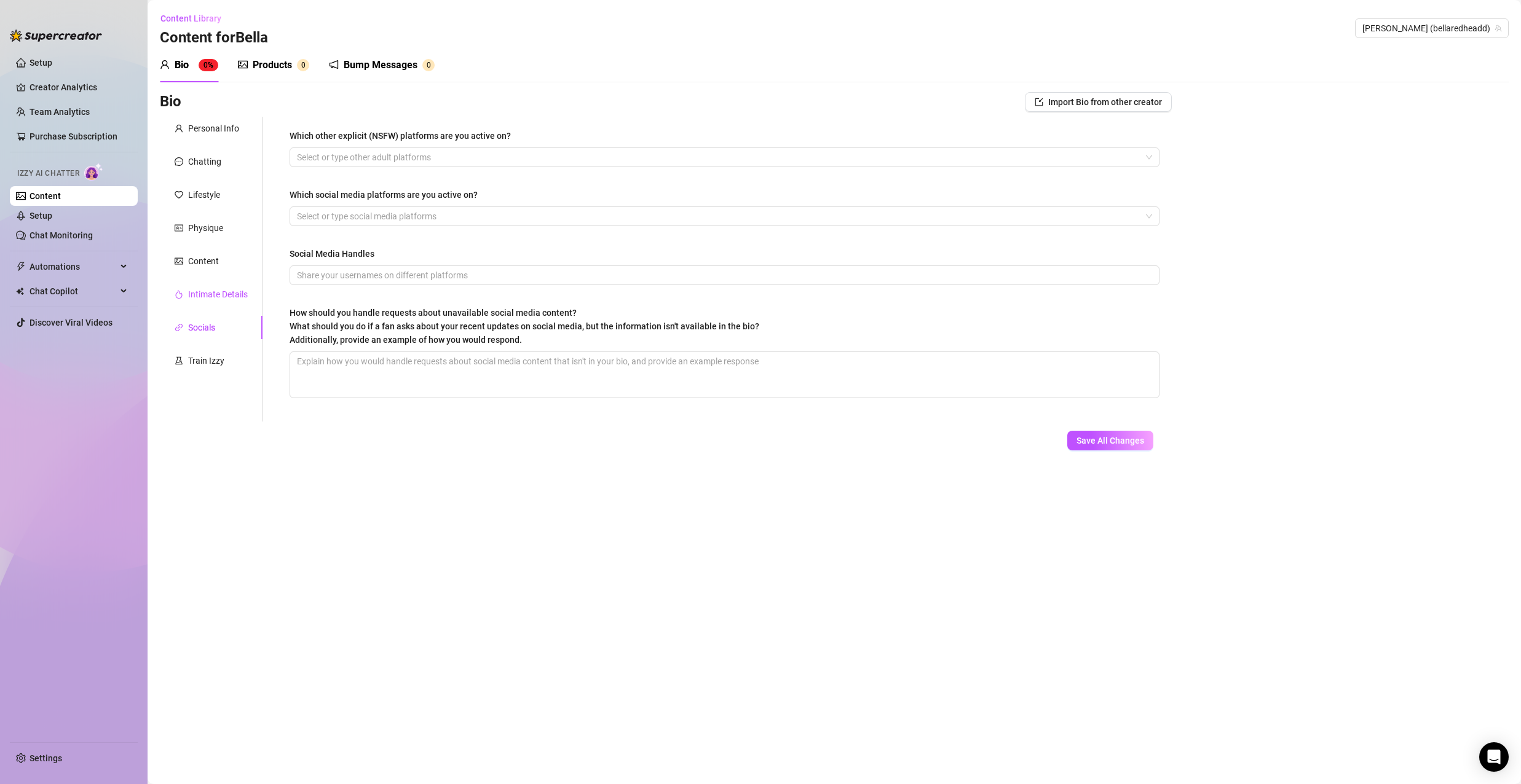
click at [223, 295] on div "Intimate Details" at bounding box center [218, 295] width 60 height 14
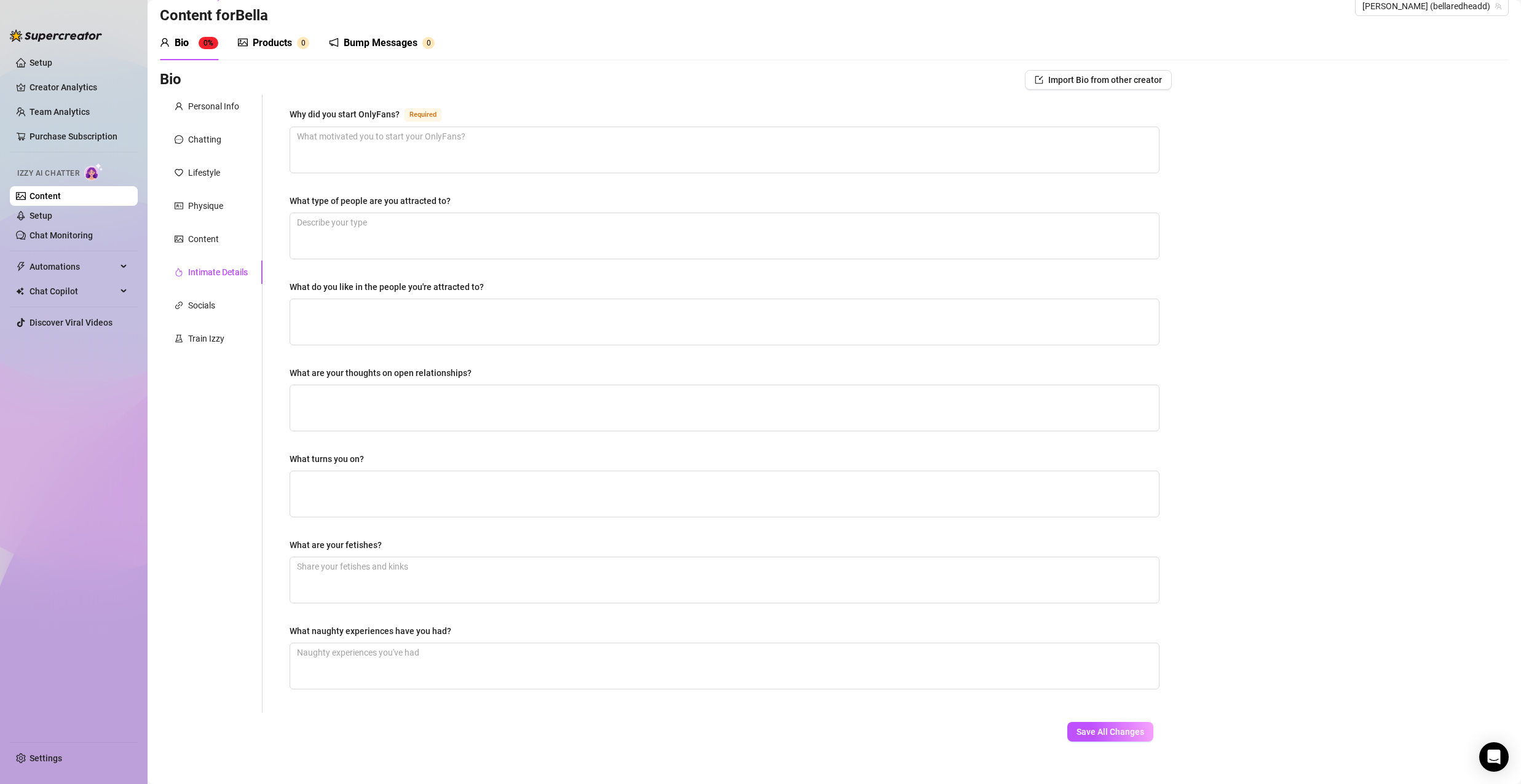
scroll to position [35, 0]
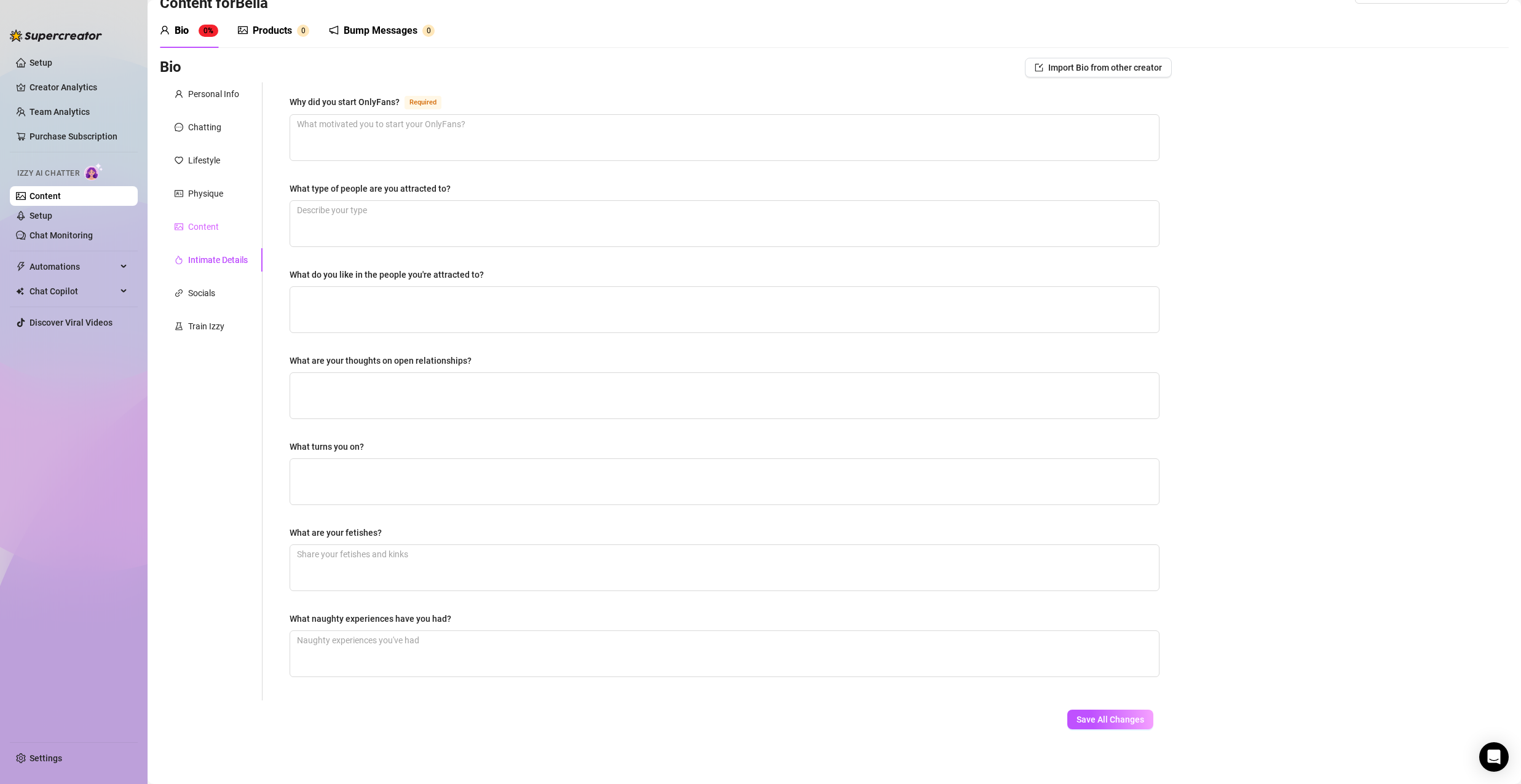
click at [218, 233] on div "Content" at bounding box center [211, 226] width 103 height 23
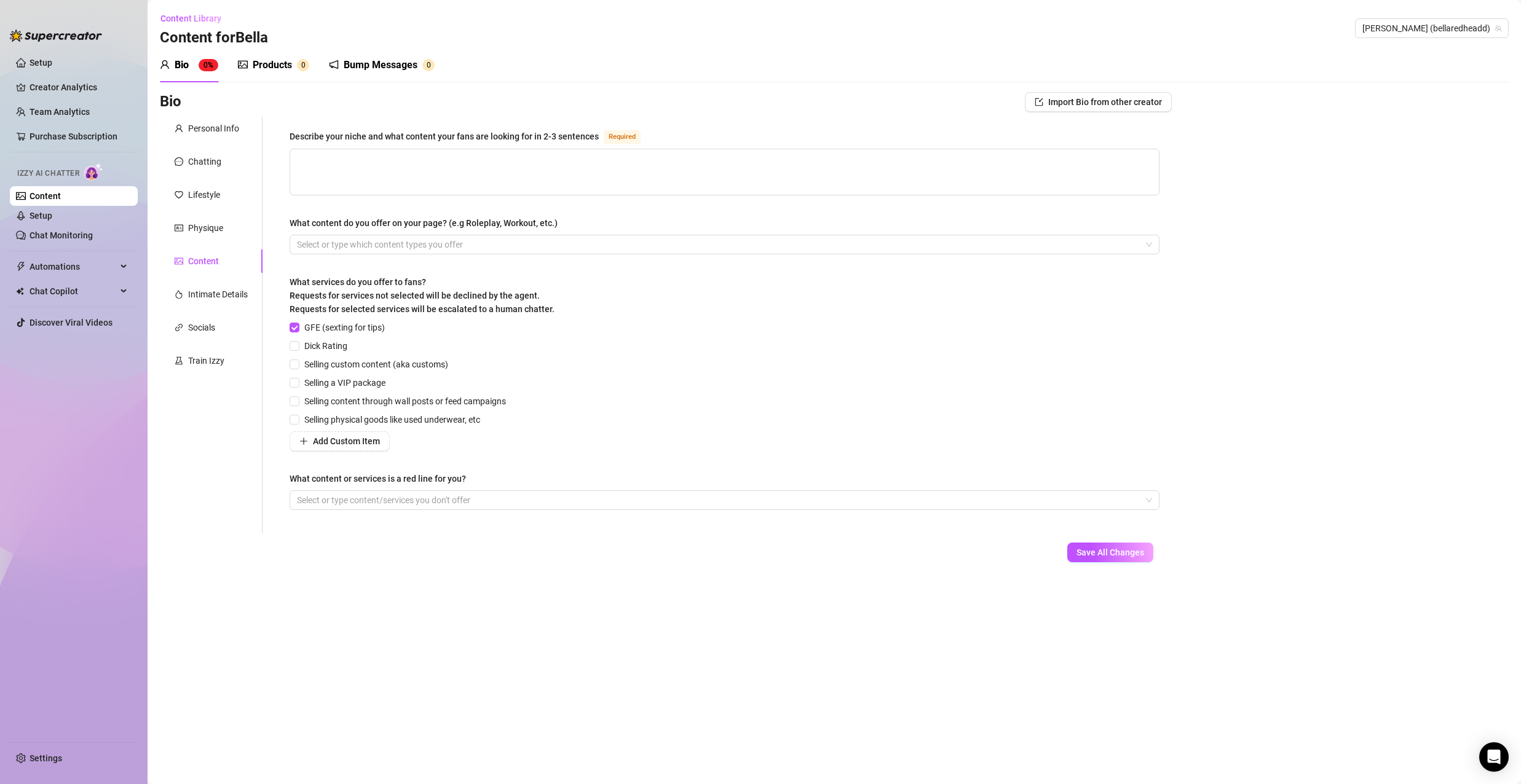
scroll to position [0, 0]
click at [368, 505] on div at bounding box center [718, 500] width 852 height 17
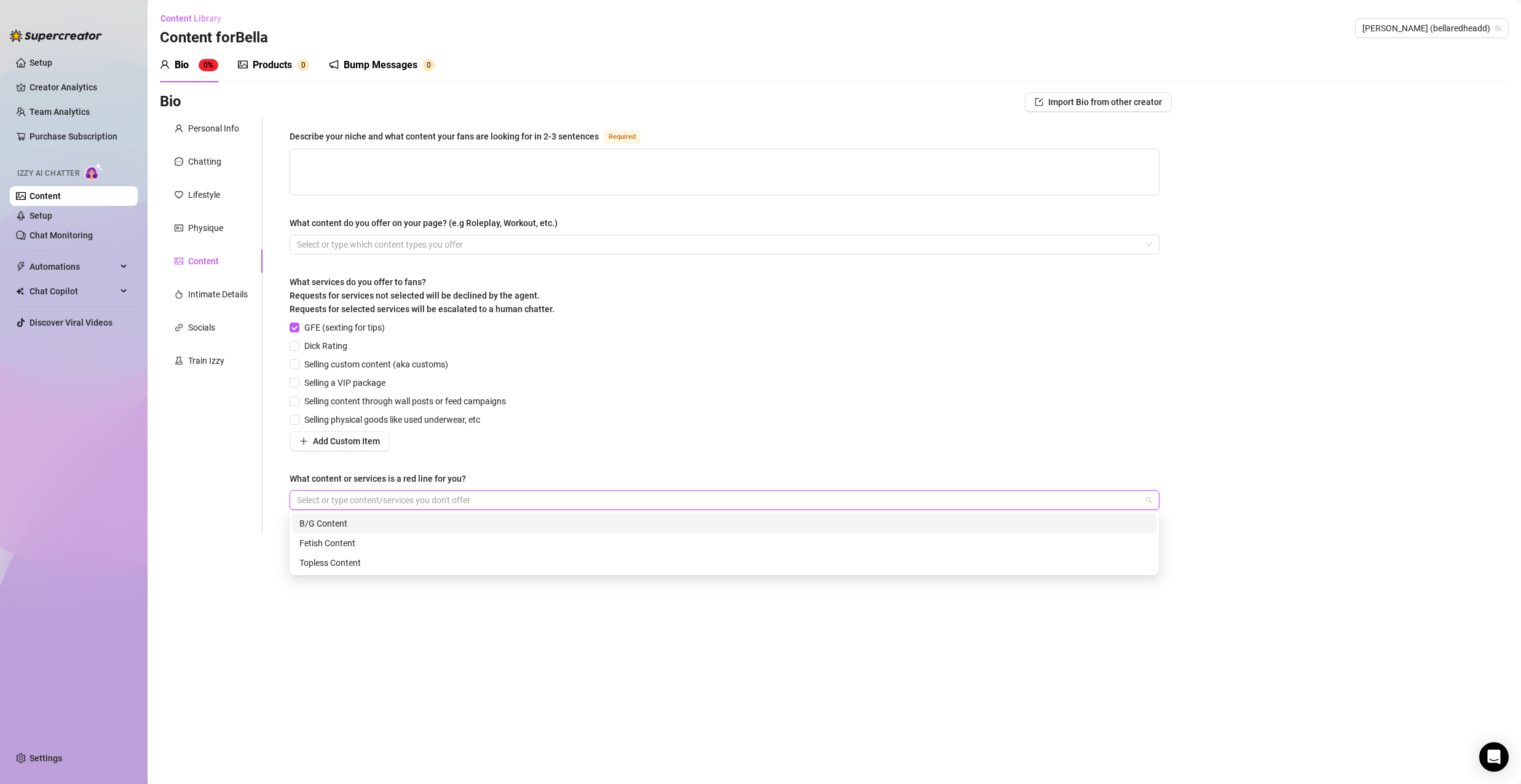
click at [371, 501] on div at bounding box center [718, 500] width 852 height 17
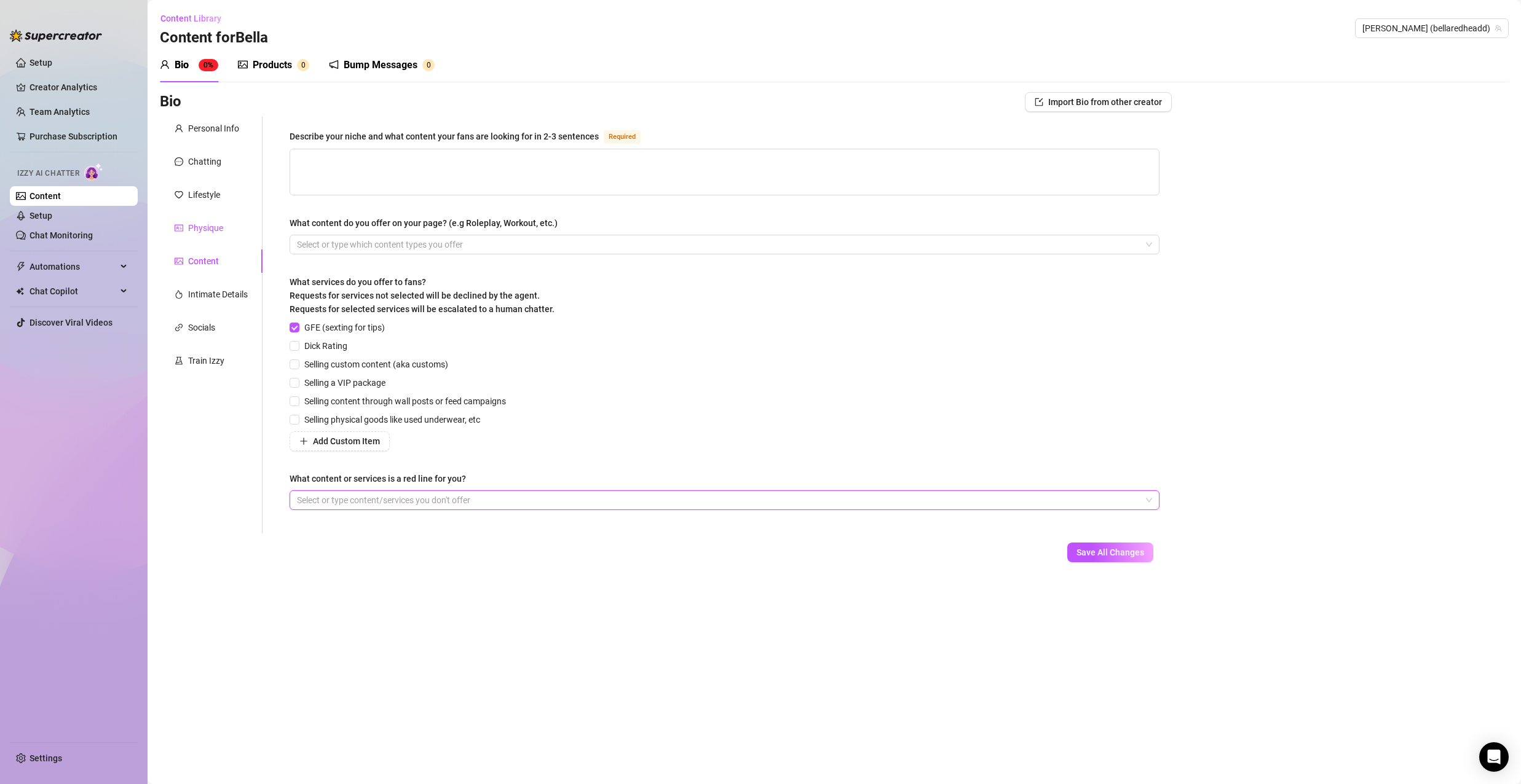
click at [198, 230] on div "Physique" at bounding box center [206, 228] width 35 height 14
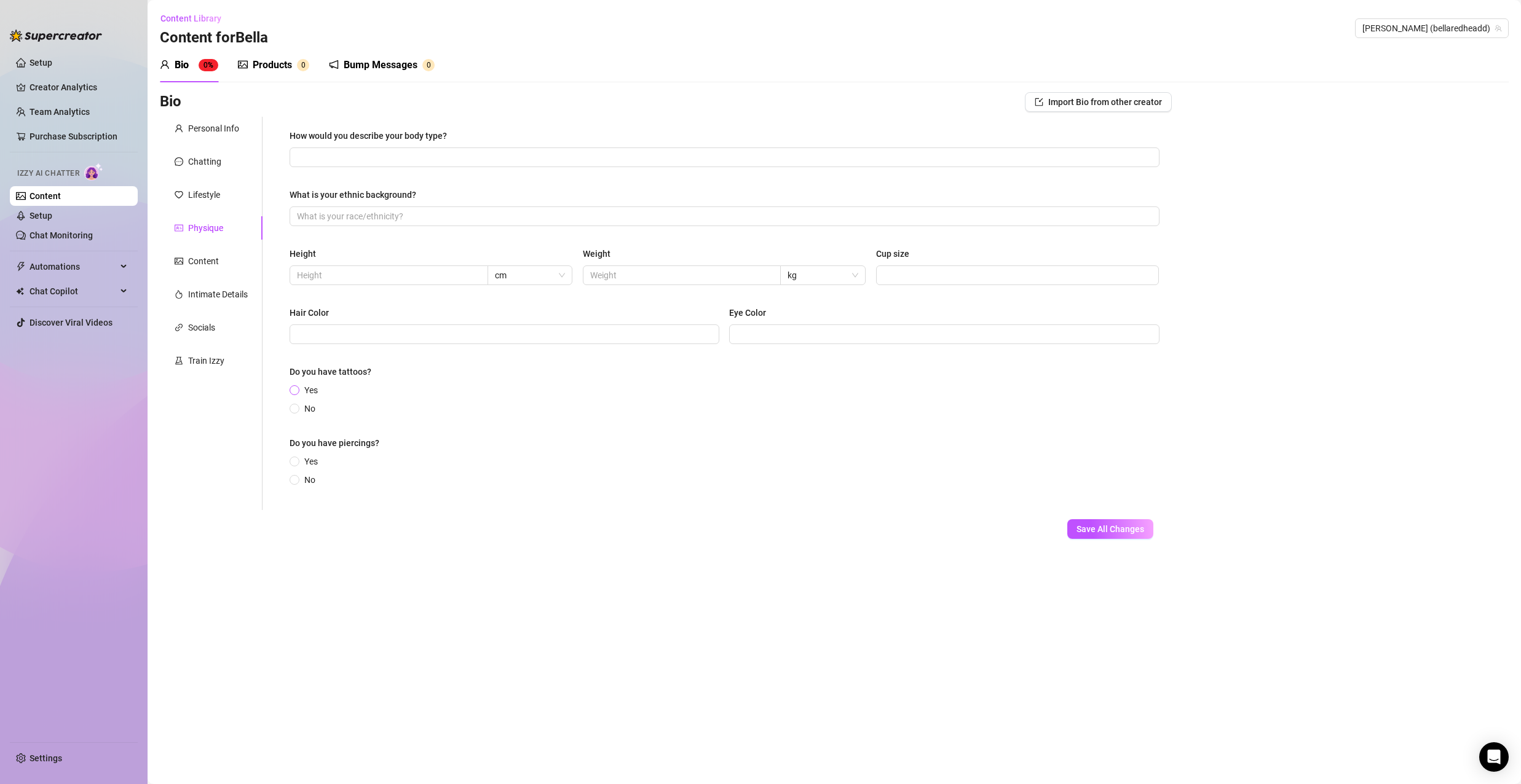
click at [296, 387] on input "Yes" at bounding box center [295, 391] width 5 height 8
radio input "true"
click at [292, 470] on input "Yes" at bounding box center [295, 469] width 5 height 8
radio input "true"
click at [355, 334] on input "Hair Color" at bounding box center [503, 334] width 413 height 14
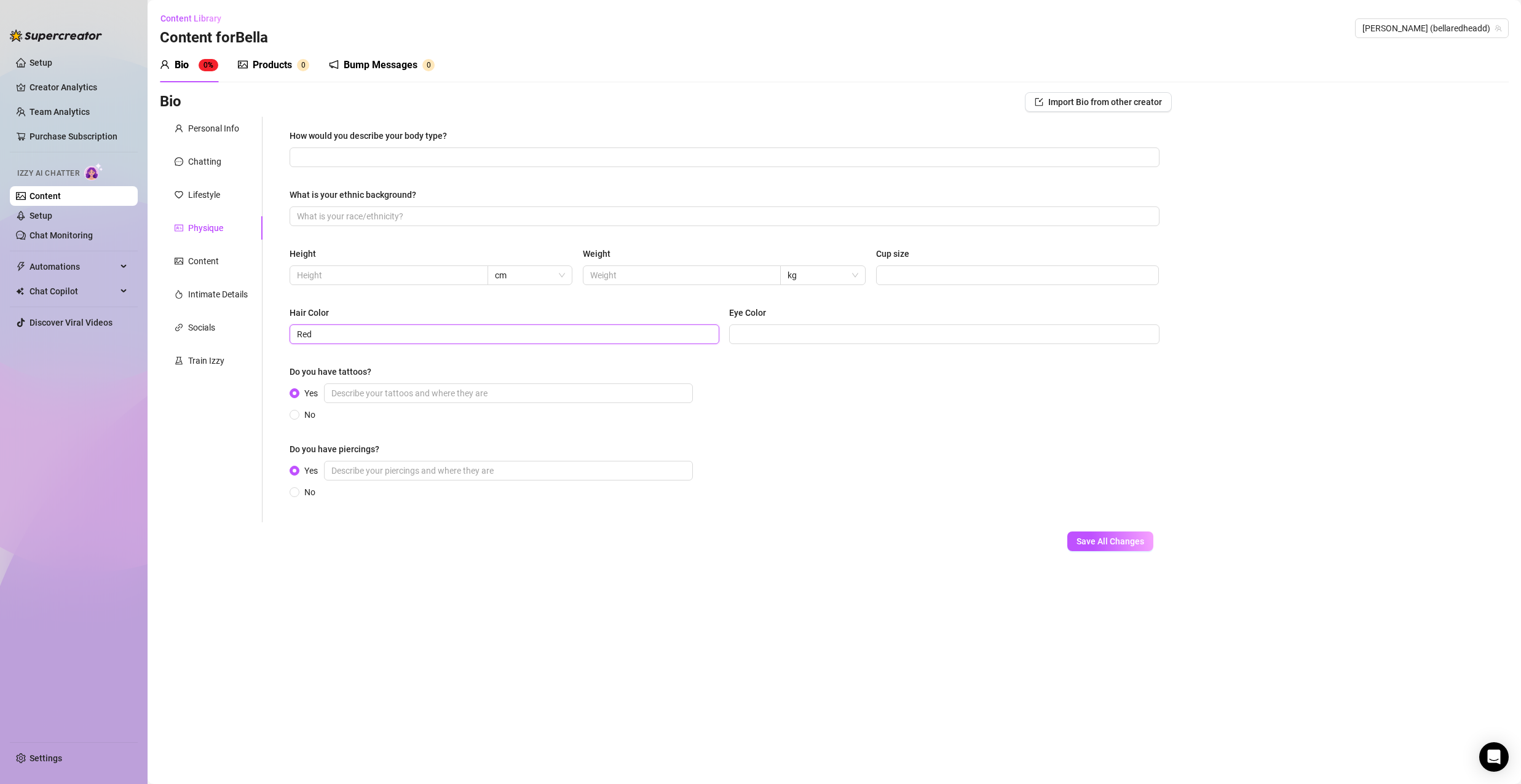
type input "Red"
click at [360, 210] on input "What is your ethnic background?" at bounding box center [723, 216] width 853 height 14
type input "Brazilian"
click at [1124, 545] on span "Save All Changes" at bounding box center [1110, 541] width 68 height 10
click at [206, 196] on div "Lifestyle" at bounding box center [204, 195] width 32 height 14
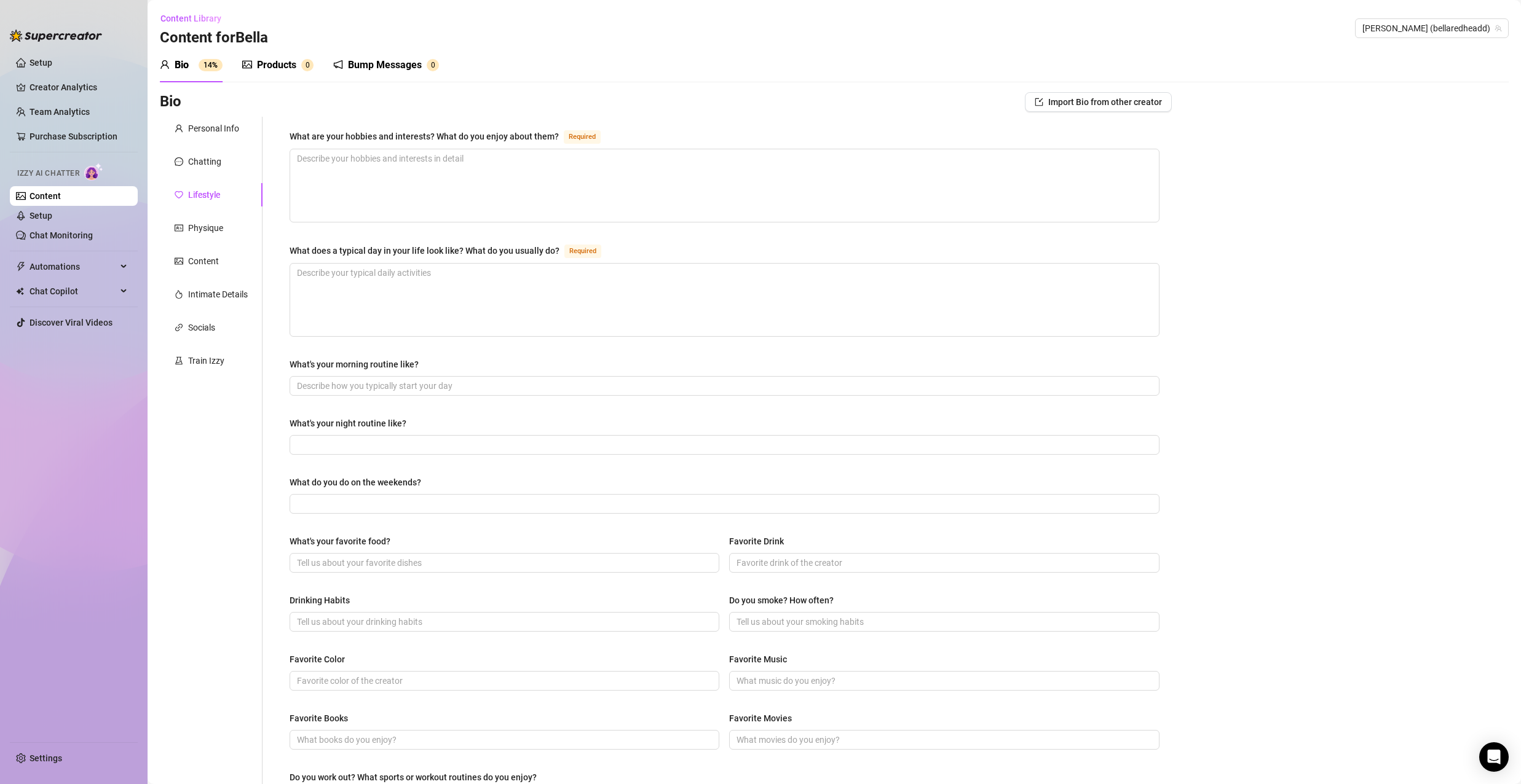
click at [206, 148] on div "Personal Info Chatting Lifestyle Physique Content Intimate Details Socials Trai…" at bounding box center [211, 531] width 103 height 828
click at [215, 168] on div "Chatting" at bounding box center [204, 162] width 33 height 14
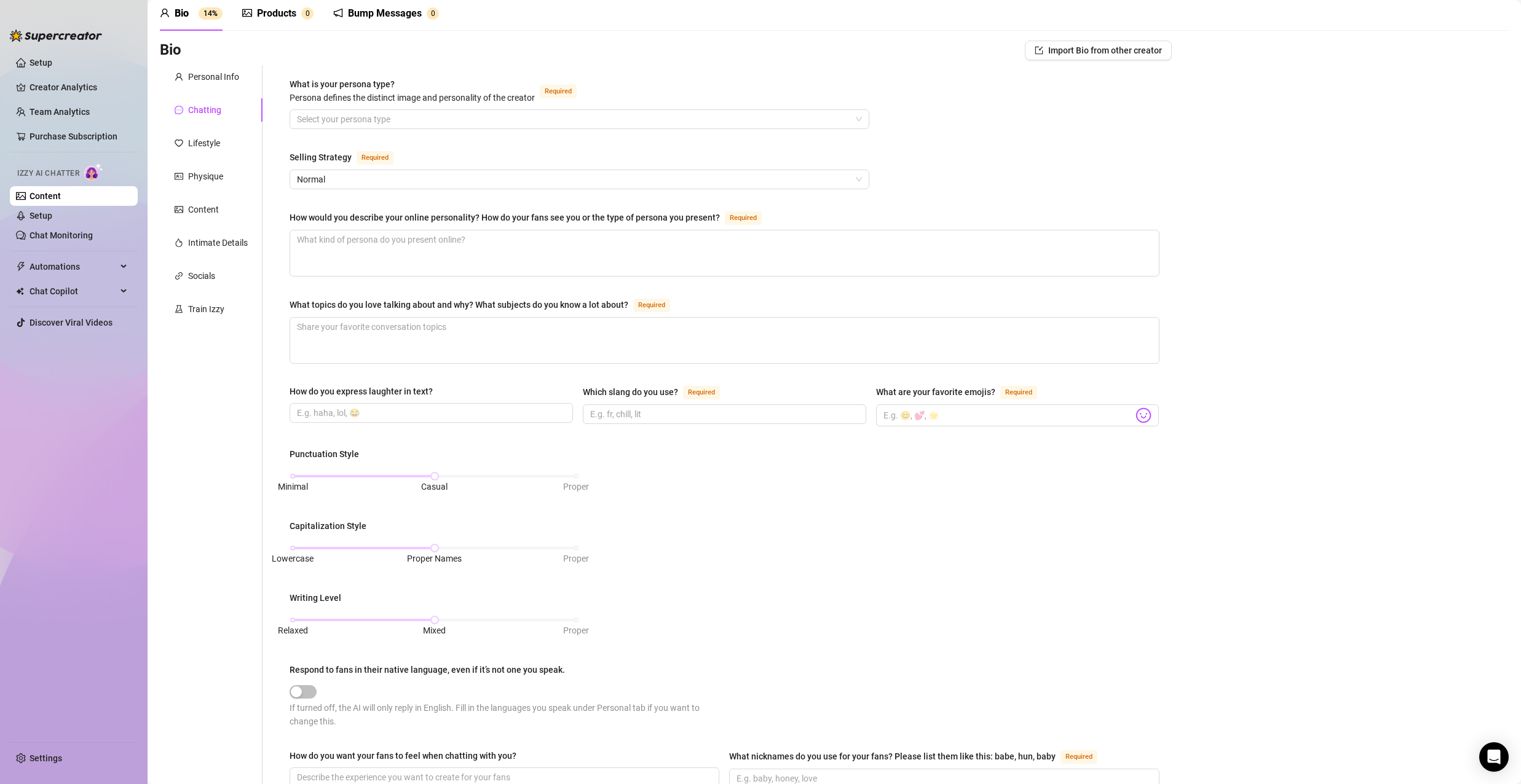
scroll to position [123, 0]
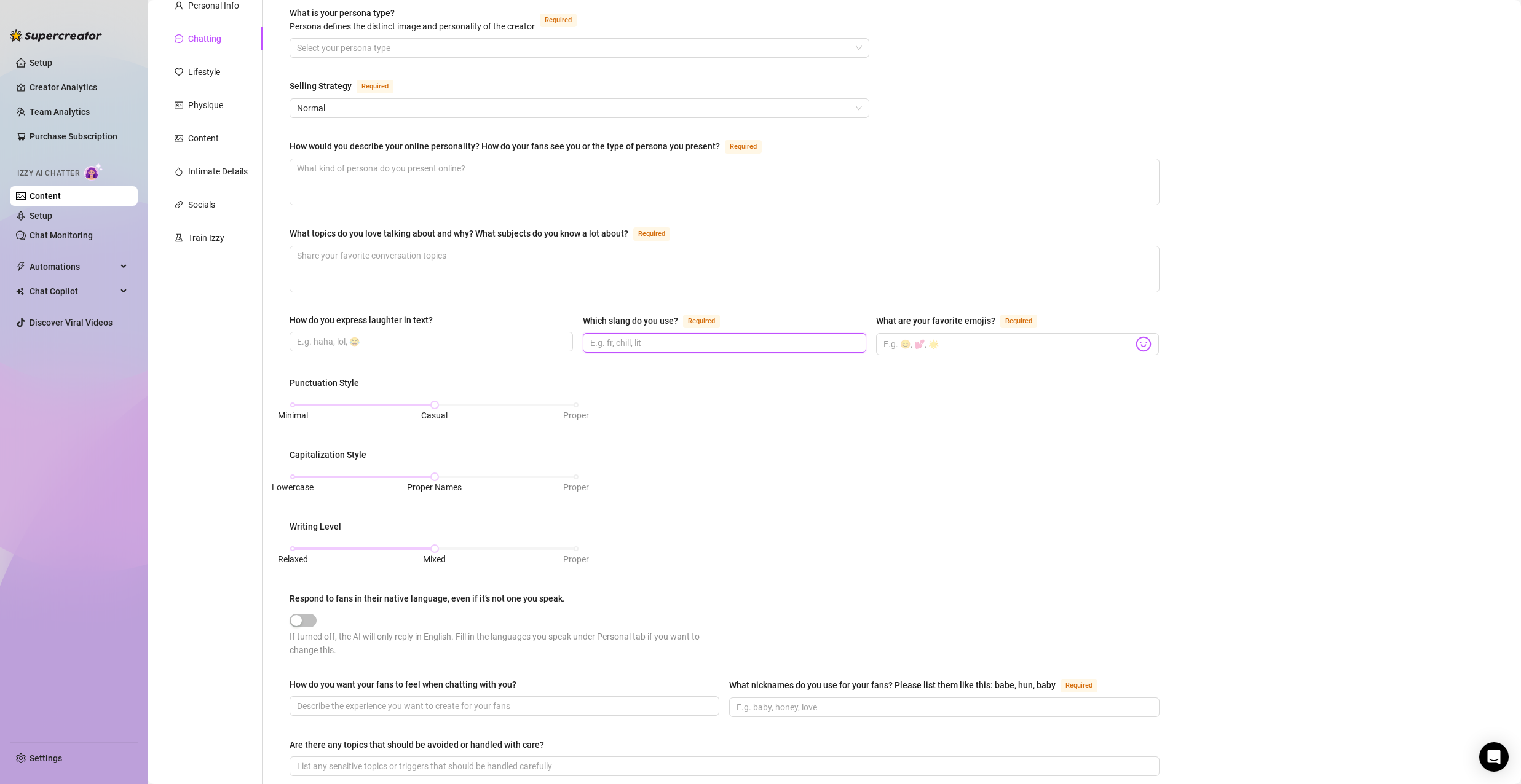
click at [762, 336] on input "Which slang do you use? Required" at bounding box center [723, 343] width 266 height 14
click at [840, 460] on div "Punctuation Style Minimal Casual Proper Capitalization Style Lowercase Proper N…" at bounding box center [724, 522] width 870 height 292
drag, startPoint x: 432, startPoint y: 543, endPoint x: 447, endPoint y: 558, distance: 21.2
click at [447, 558] on div "Relaxed Mixed Proper" at bounding box center [434, 555] width 289 height 32
drag, startPoint x: 433, startPoint y: 546, endPoint x: 302, endPoint y: 547, distance: 131.0
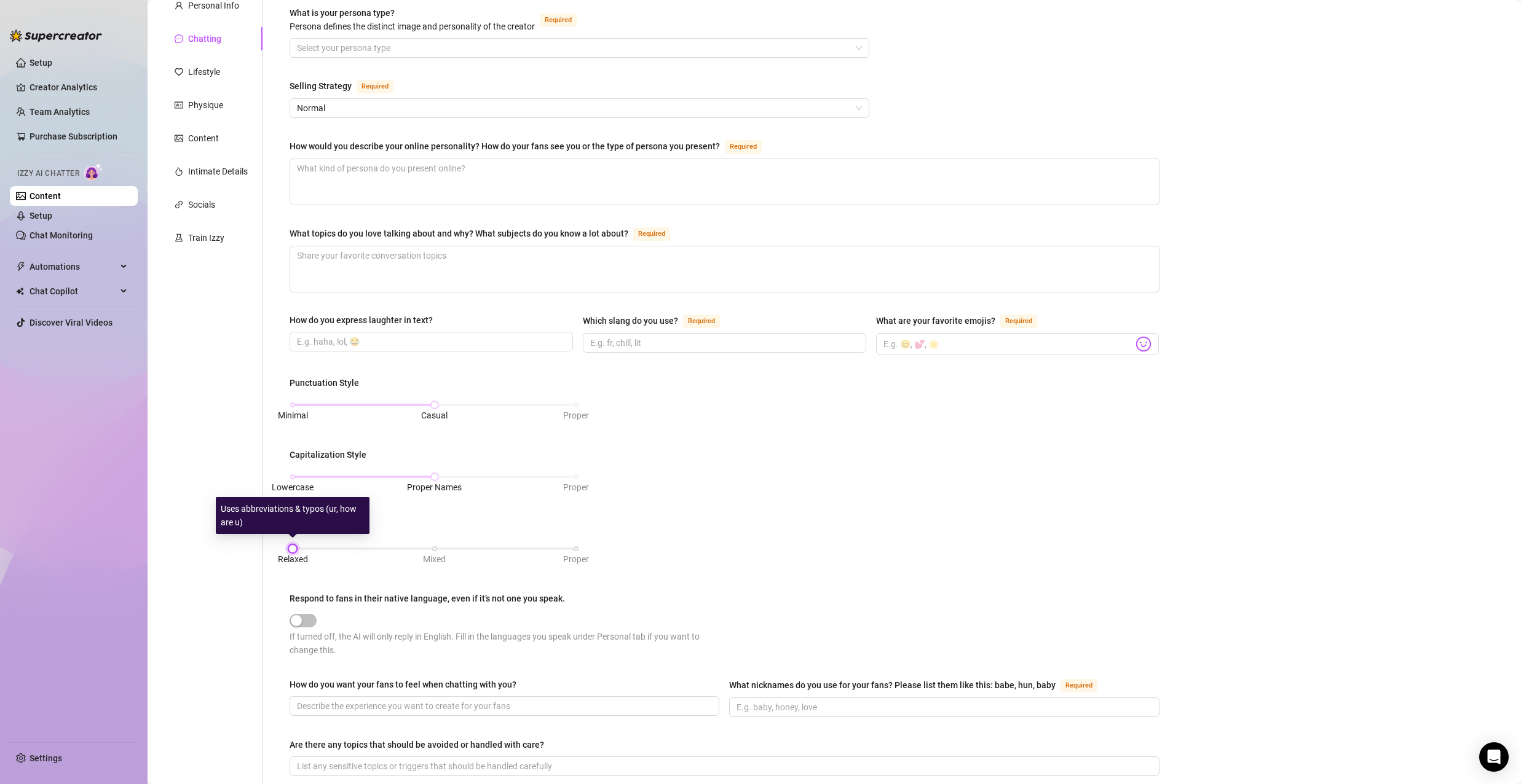
click at [302, 547] on div "Relaxed Mixed Proper" at bounding box center [434, 549] width 283 height 8
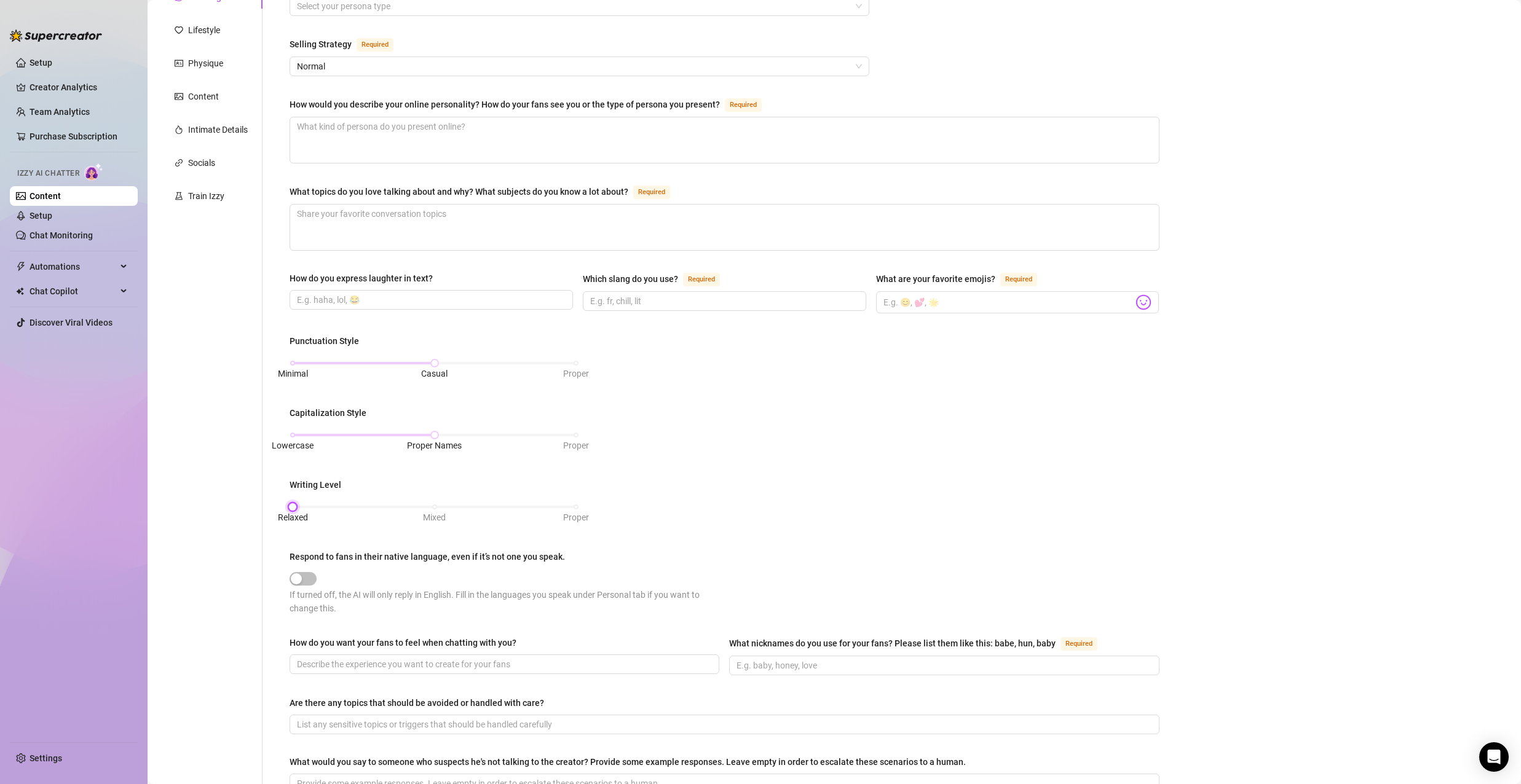
scroll to position [184, 0]
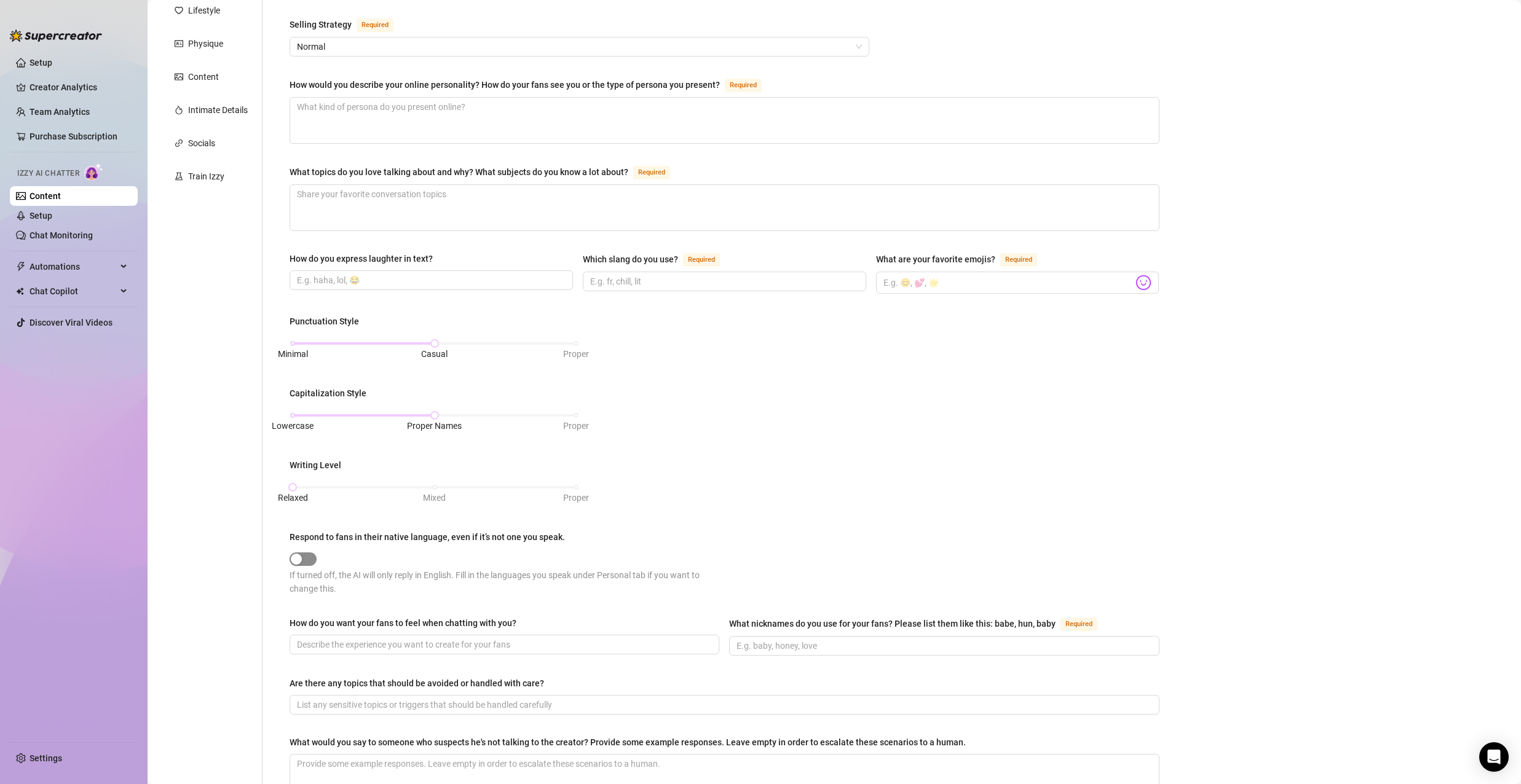
click at [307, 559] on span "button" at bounding box center [302, 559] width 27 height 14
click at [302, 555] on span "button" at bounding box center [302, 559] width 27 height 14
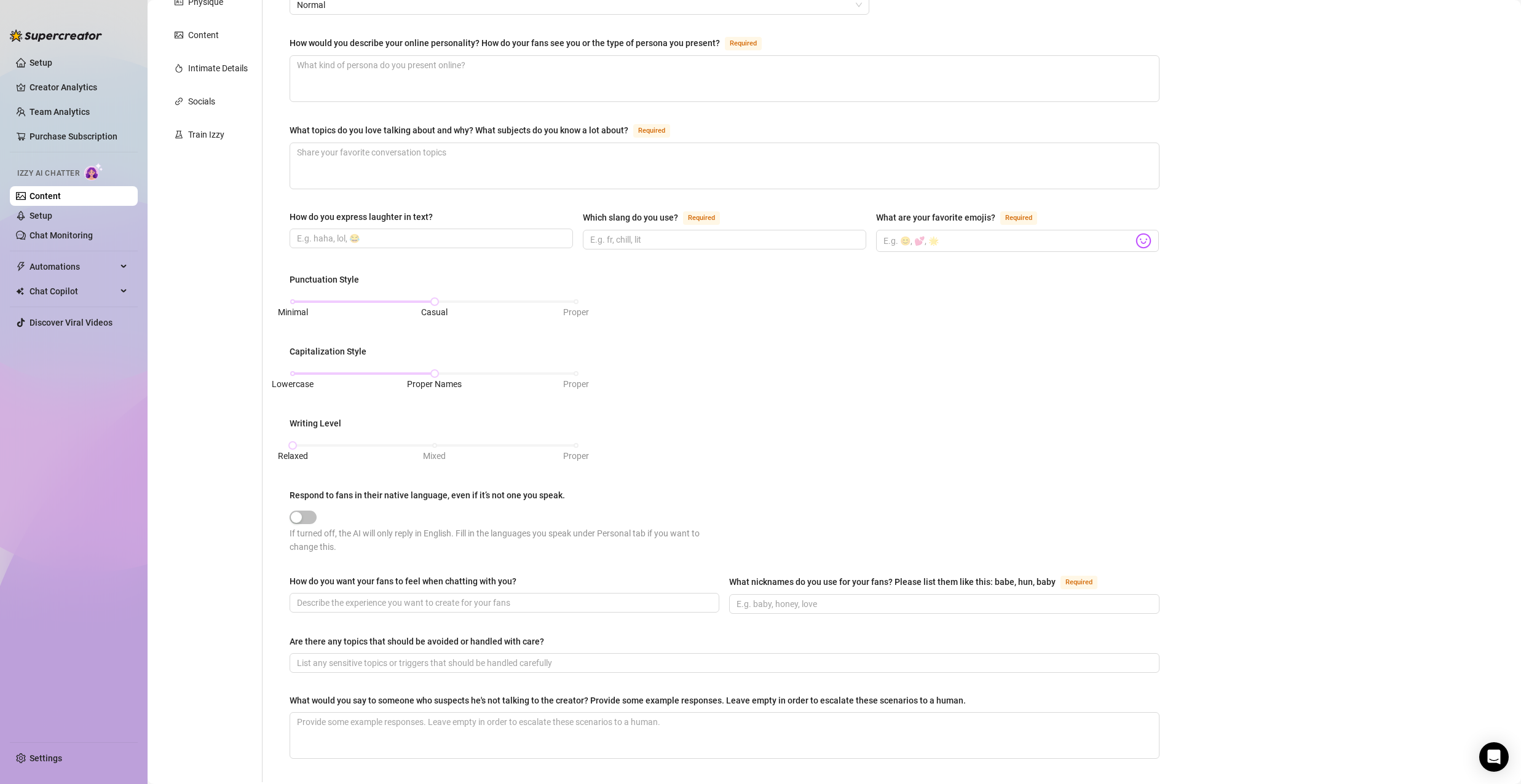
scroll to position [245, 0]
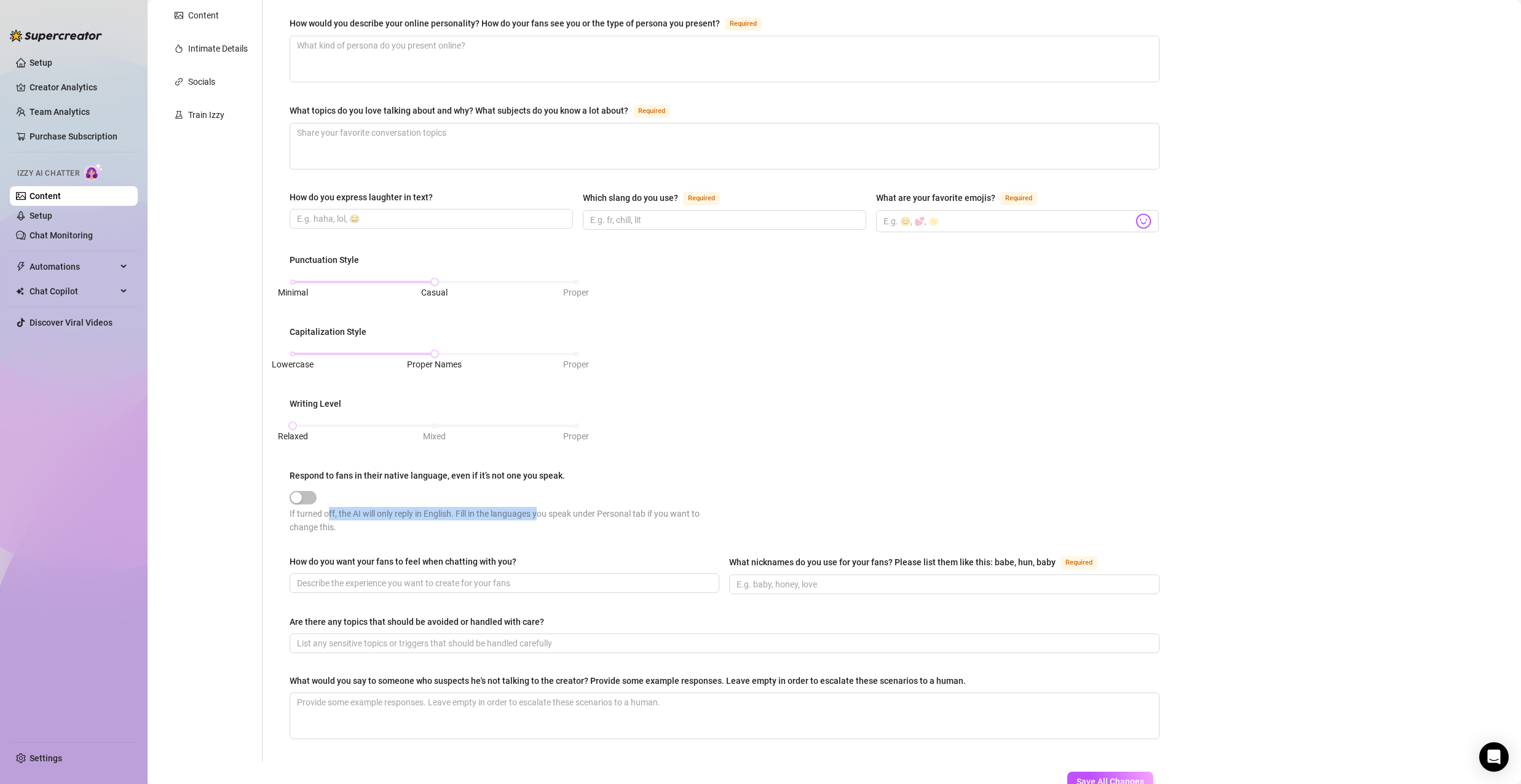
drag, startPoint x: 368, startPoint y: 512, endPoint x: 544, endPoint y: 509, distance: 176.0
click at [544, 509] on div "If turned off, the AI will only reply in English. Fill in the languages you spe…" at bounding box center [506, 520] width 434 height 27
click at [283, 527] on div "What is your persona type? Persona defines the distinct image and personality o…" at bounding box center [724, 317] width 895 height 891
click at [305, 492] on span "button" at bounding box center [302, 498] width 27 height 14
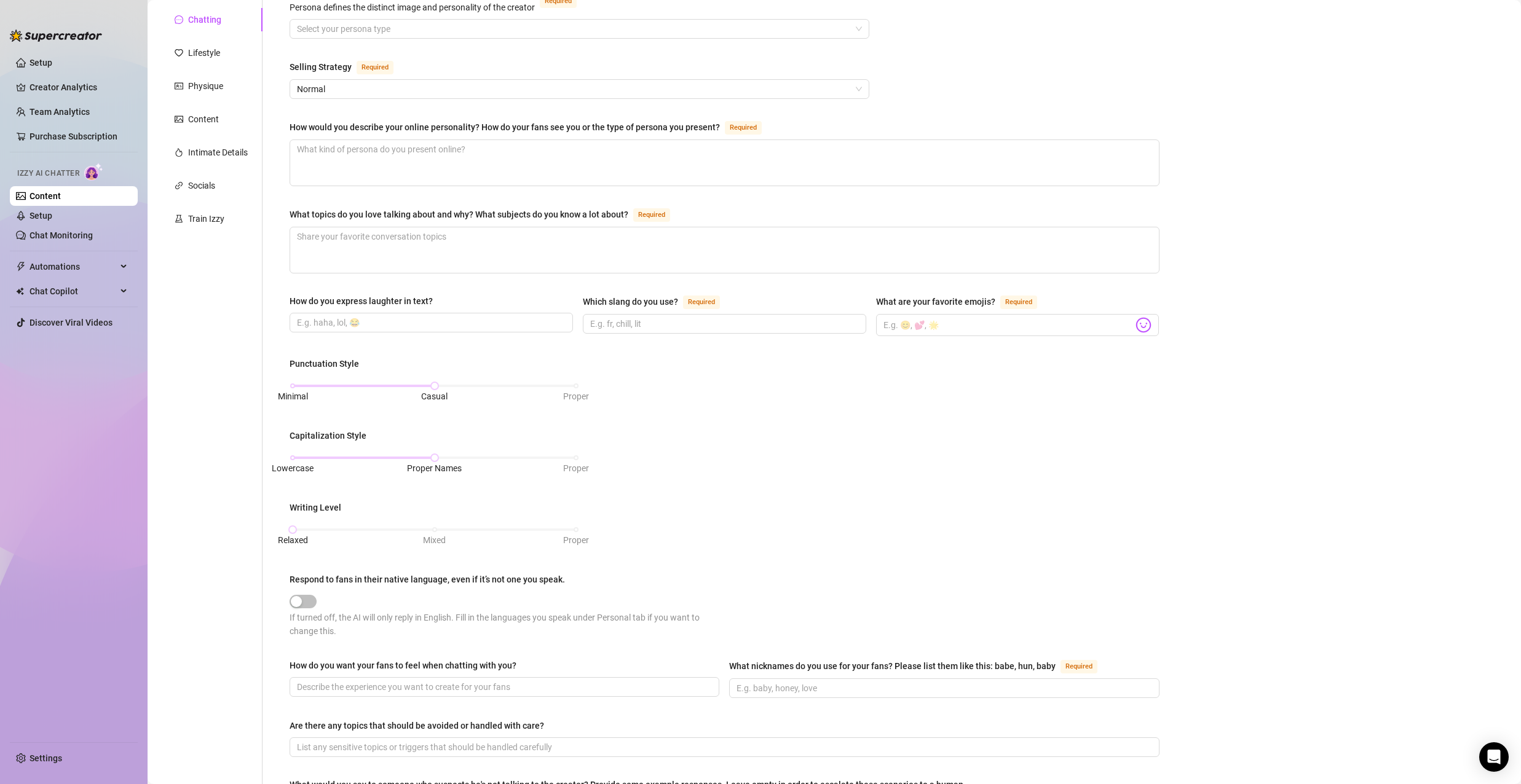
scroll to position [0, 0]
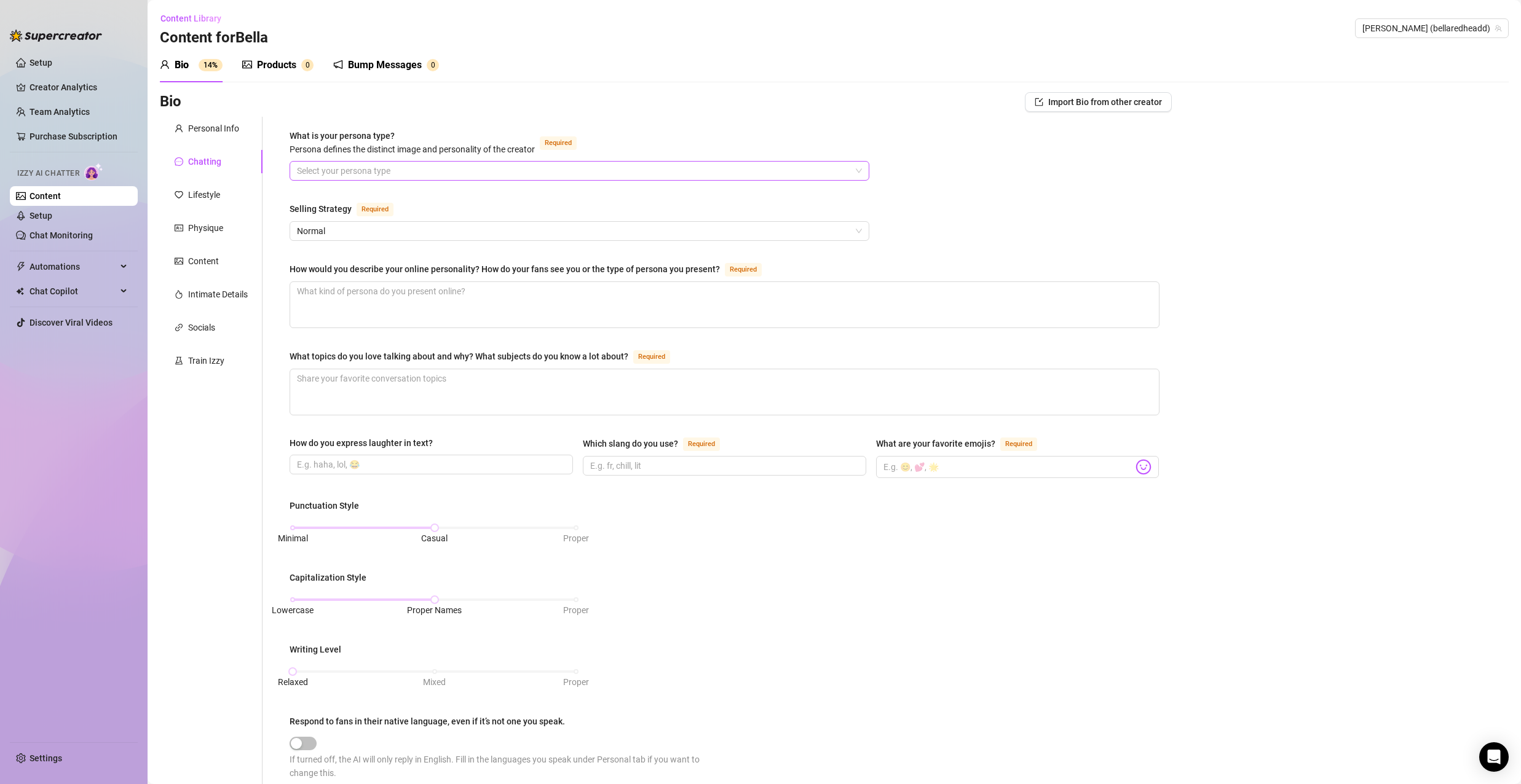
click at [381, 176] on input "What is your persona type? [PERSON_NAME] defines the distinct image and persona…" at bounding box center [574, 171] width 554 height 18
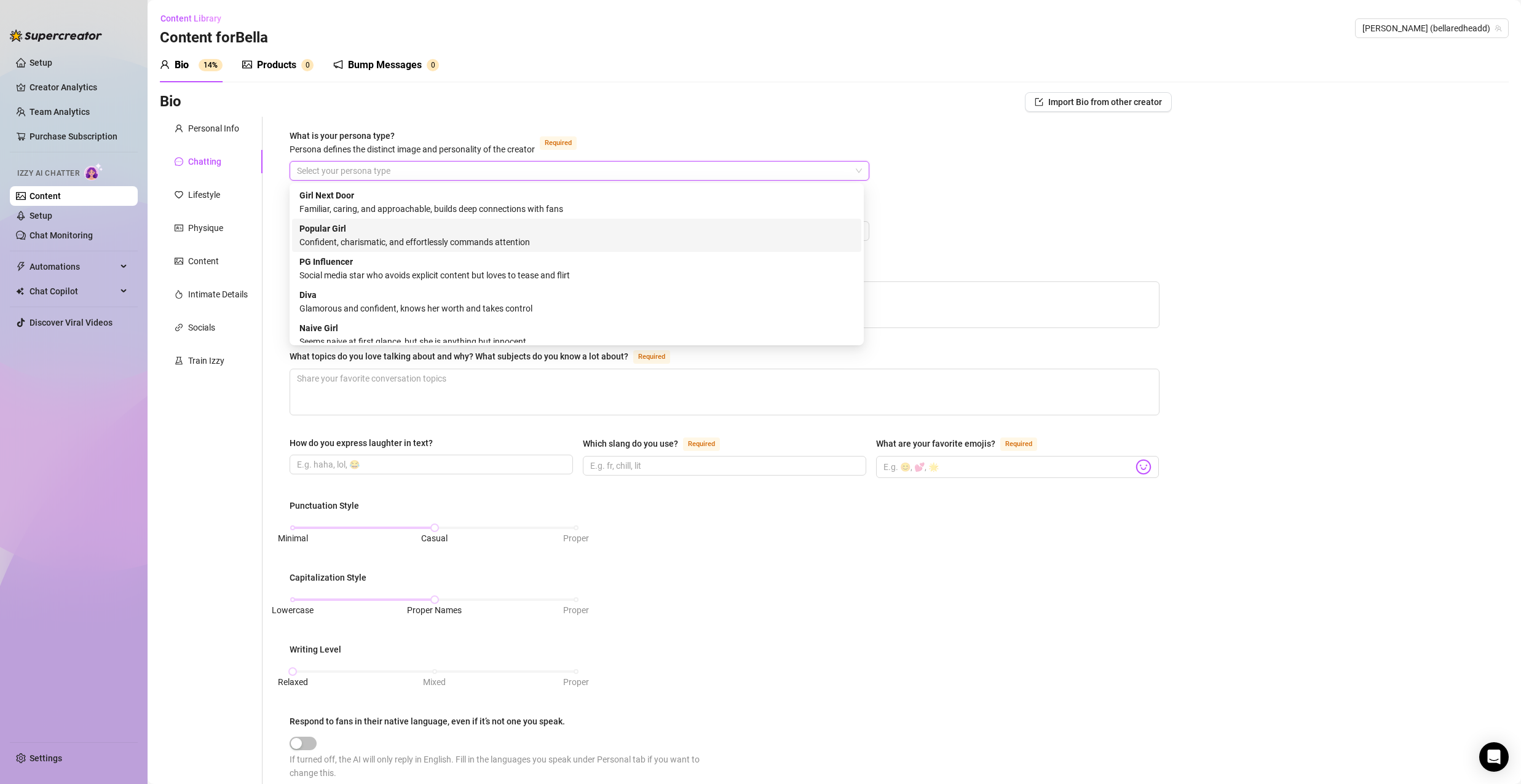
scroll to position [41, 0]
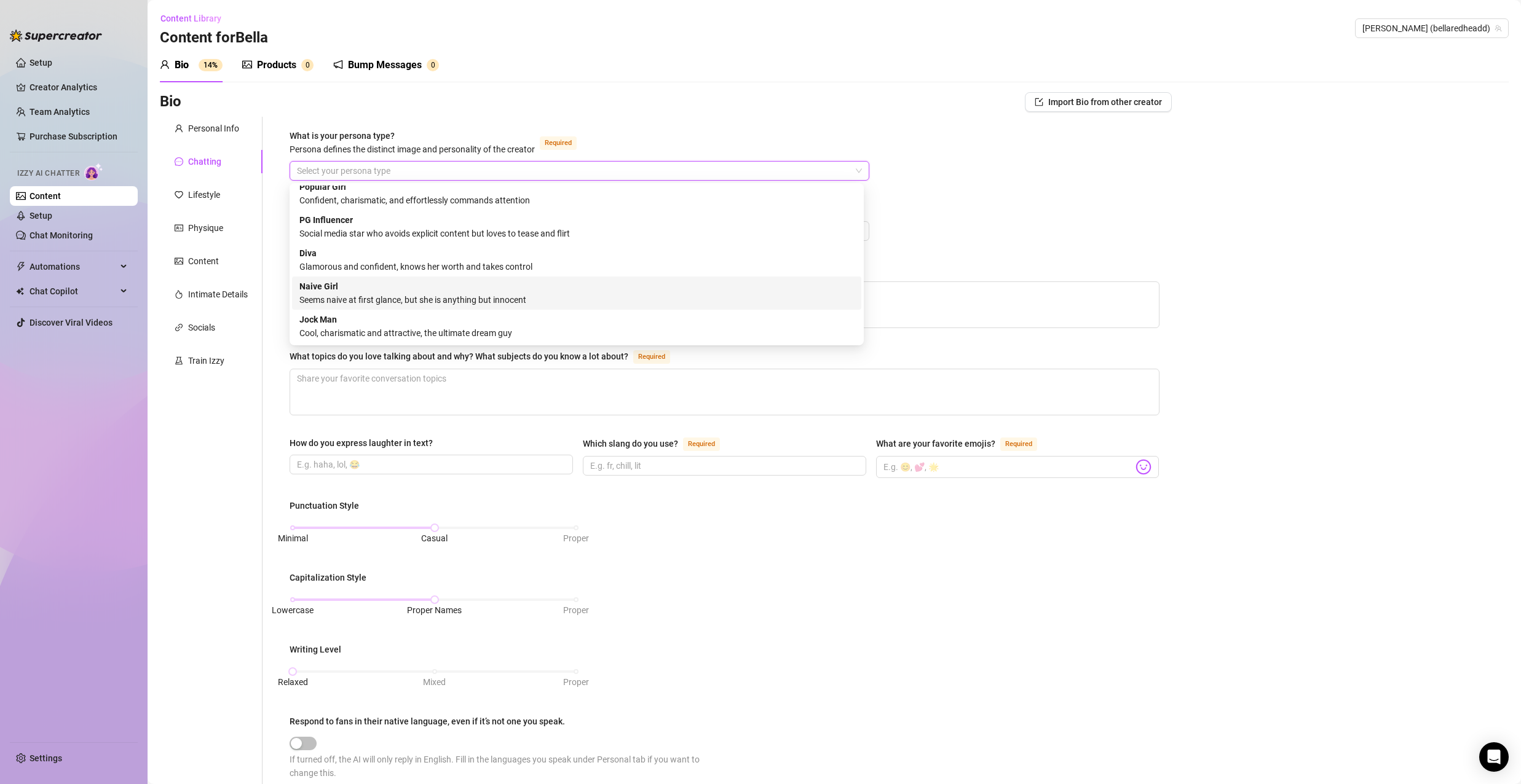
click at [384, 295] on div "Seems naive at first glance, but she is anything but innocent" at bounding box center [576, 300] width 555 height 14
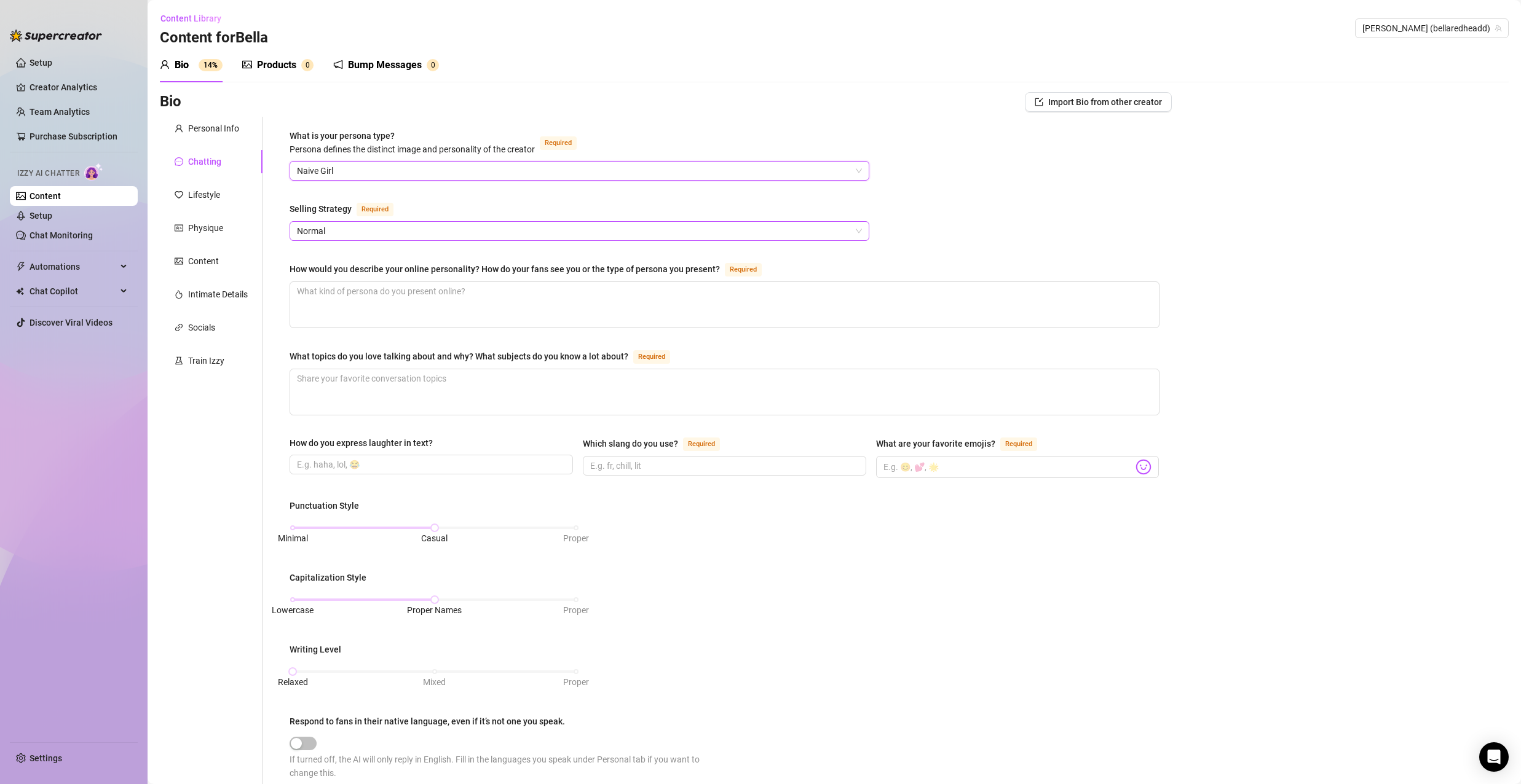
click at [354, 239] on span "Normal" at bounding box center [579, 231] width 565 height 18
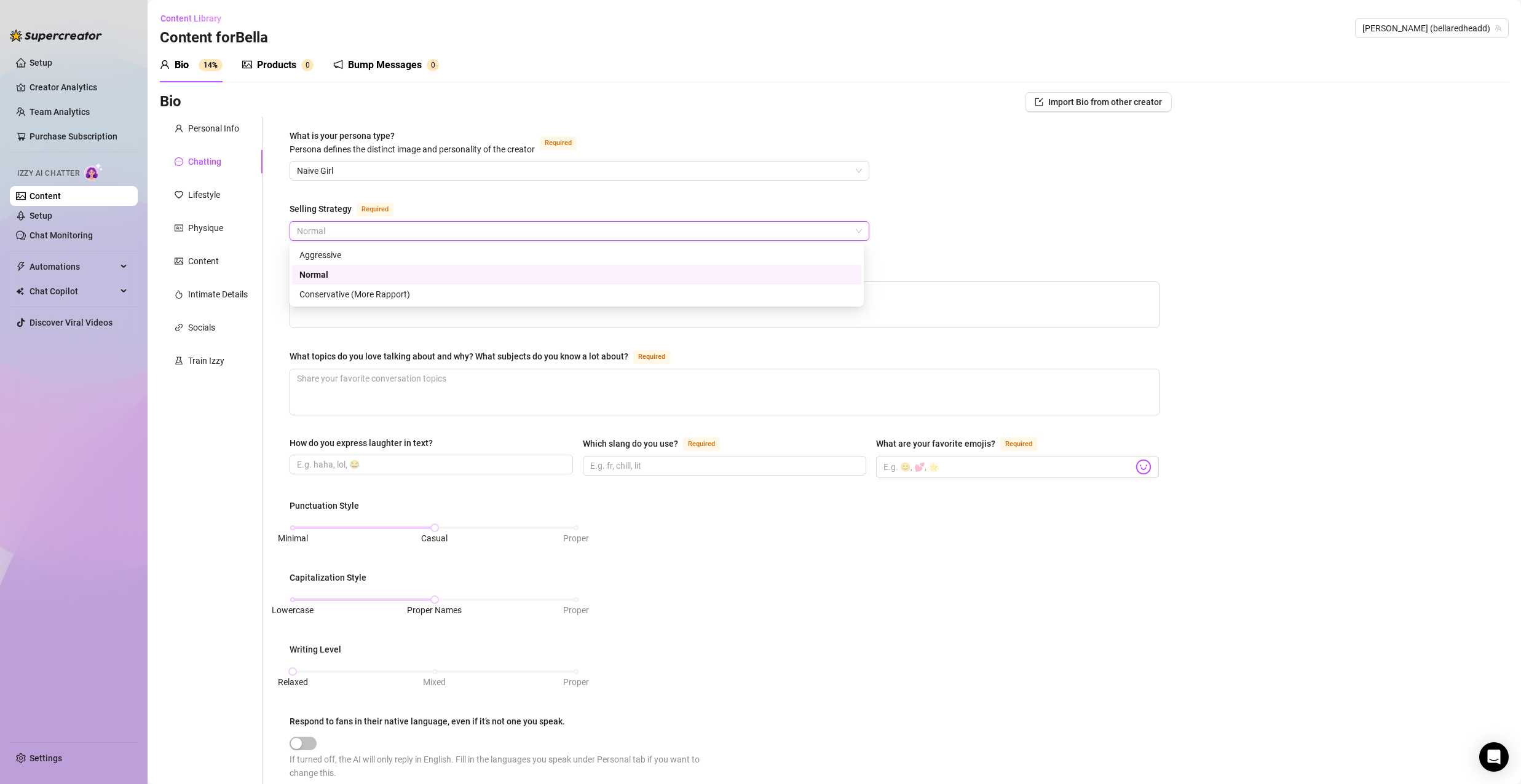
click at [354, 239] on span "Normal" at bounding box center [579, 231] width 565 height 18
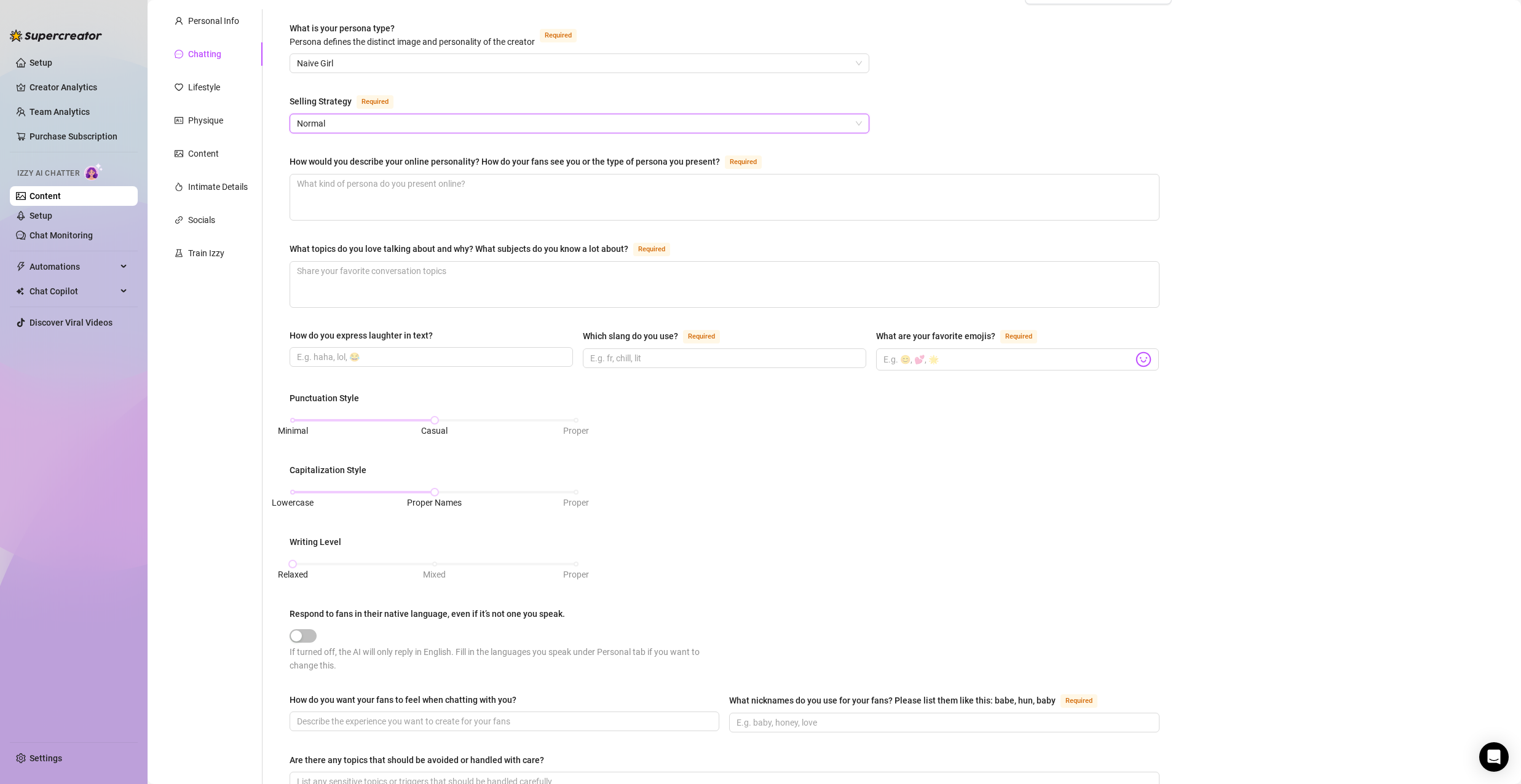
scroll to position [326, 0]
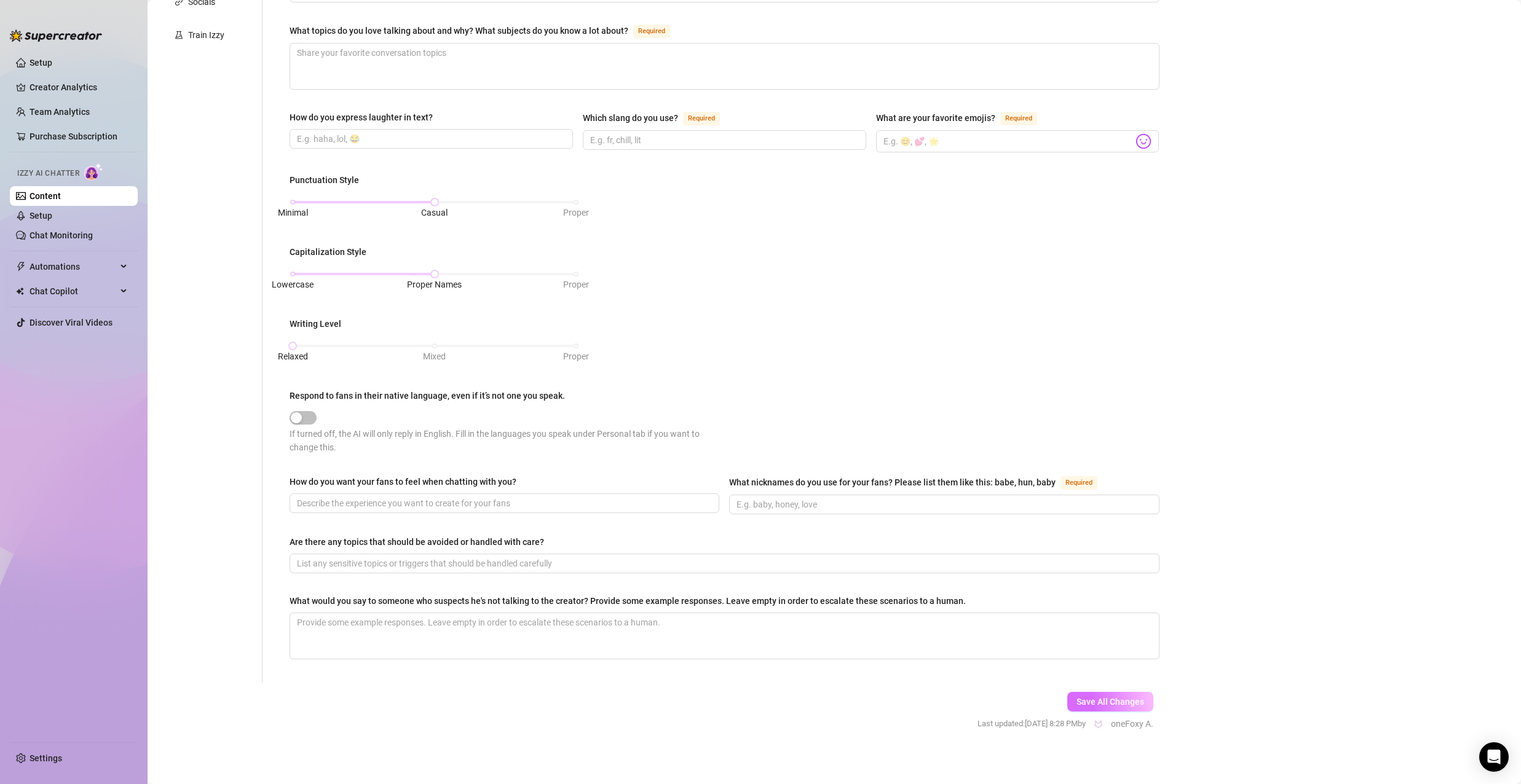
click at [1137, 698] on button "Save All Changes" at bounding box center [1110, 702] width 86 height 20
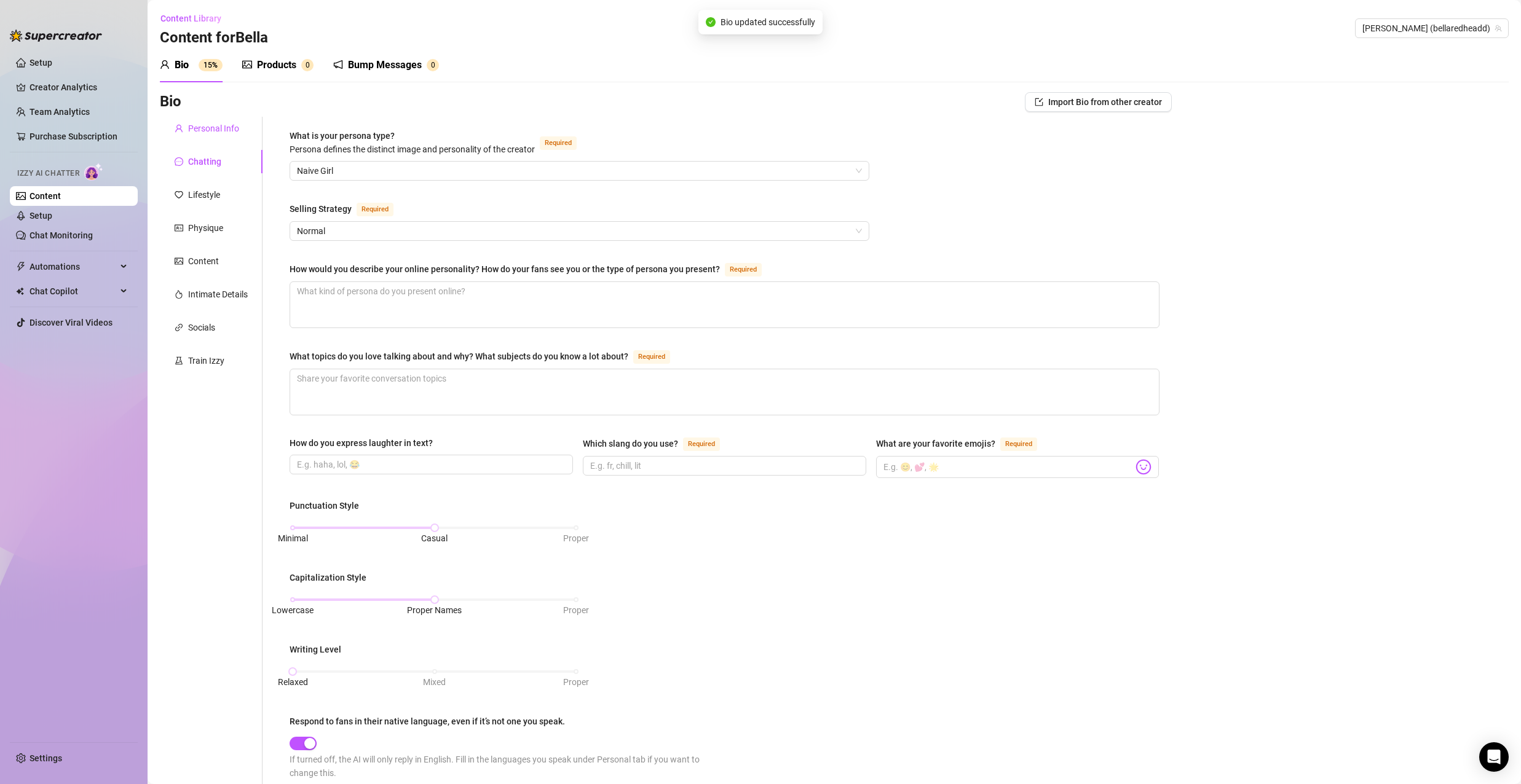
click at [206, 133] on div "Personal Info" at bounding box center [213, 129] width 51 height 14
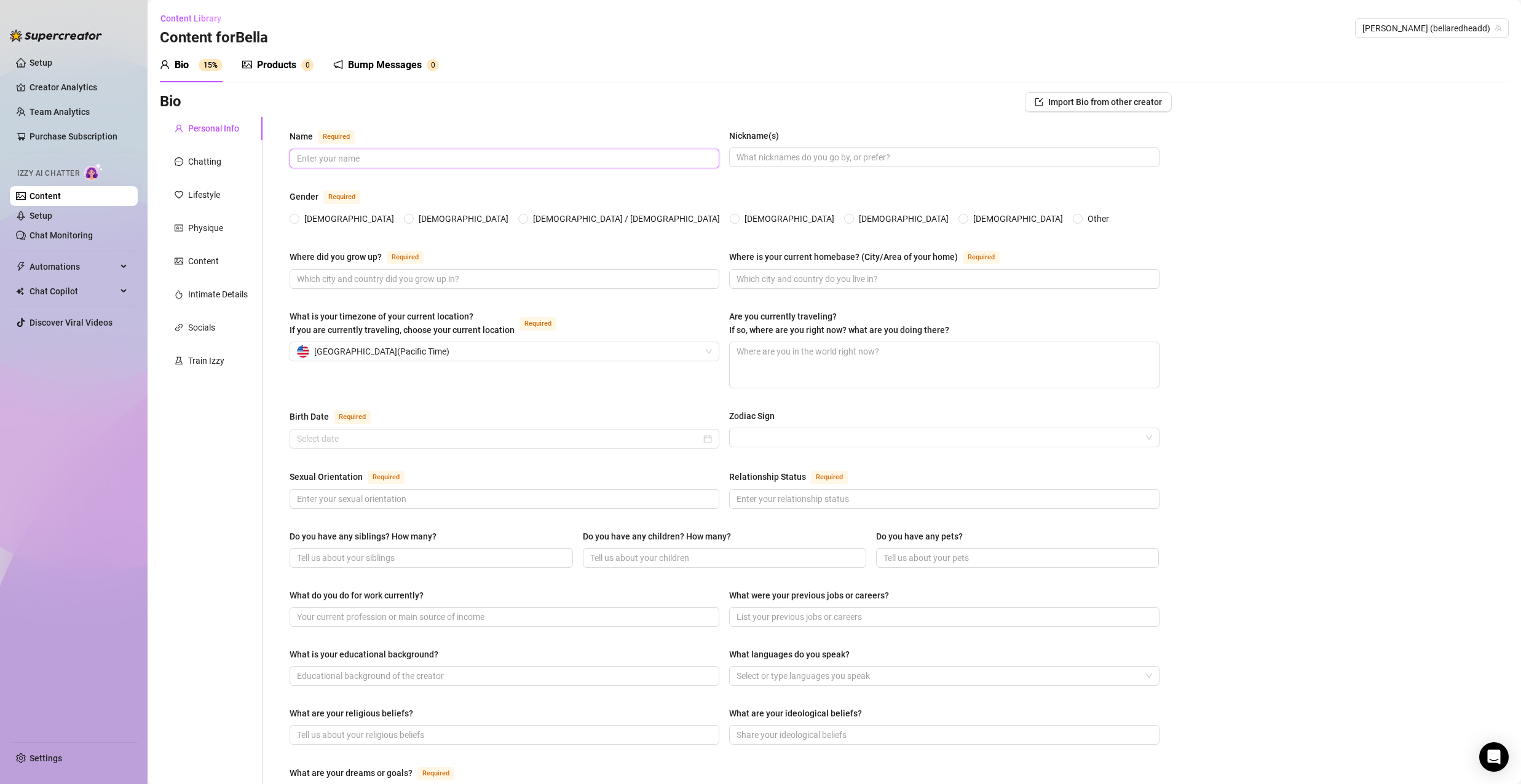
click at [333, 163] on input "Name Required" at bounding box center [503, 159] width 413 height 14
click at [510, 128] on div "Name Required Nickname(s) Gender Required [DEMOGRAPHIC_DATA] [DEMOGRAPHIC_DATA]…" at bounding box center [724, 614] width 895 height 996
click at [52, 66] on link "Setup" at bounding box center [41, 62] width 23 height 10
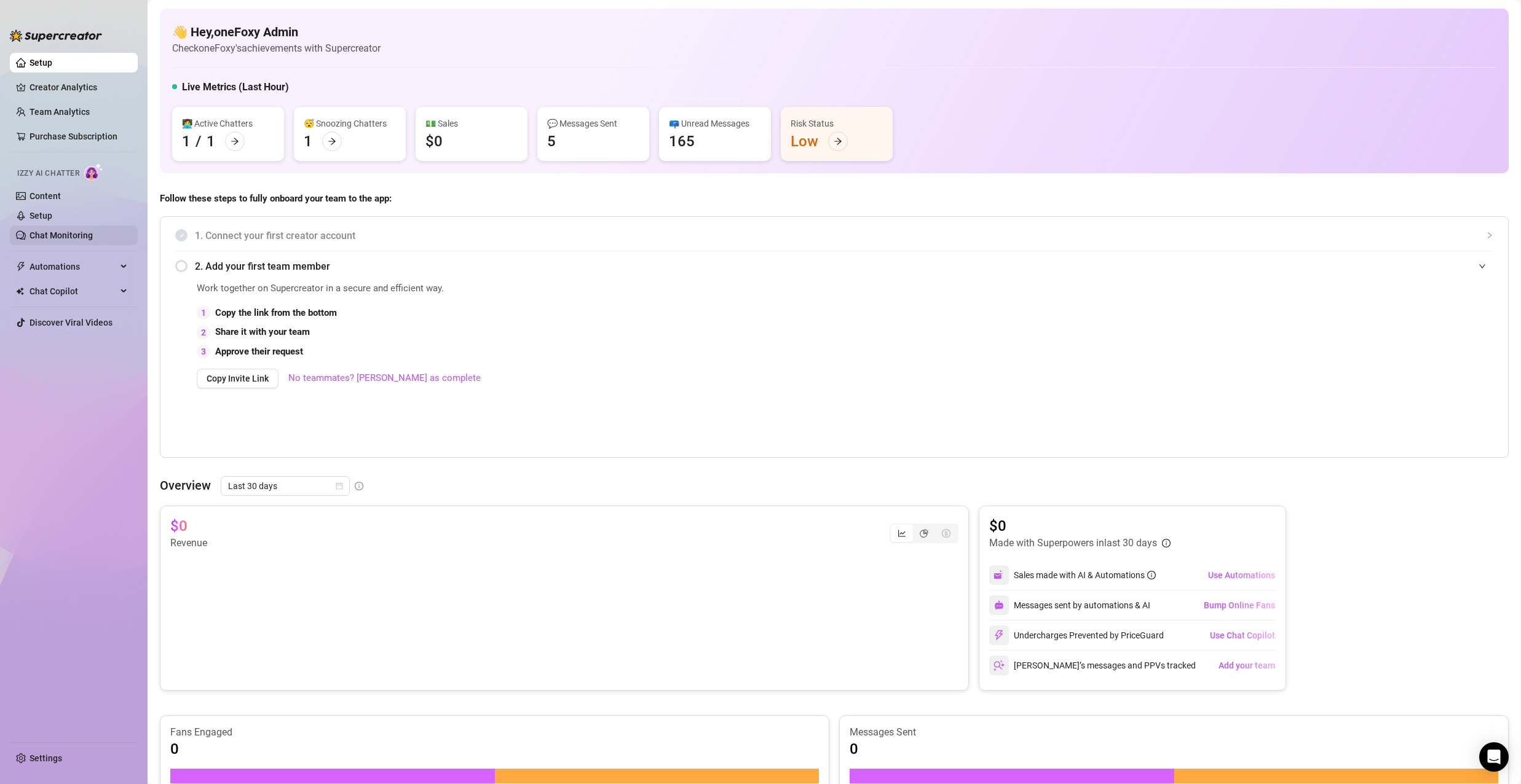
click at [87, 240] on link "Chat Monitoring" at bounding box center [61, 235] width 64 height 10
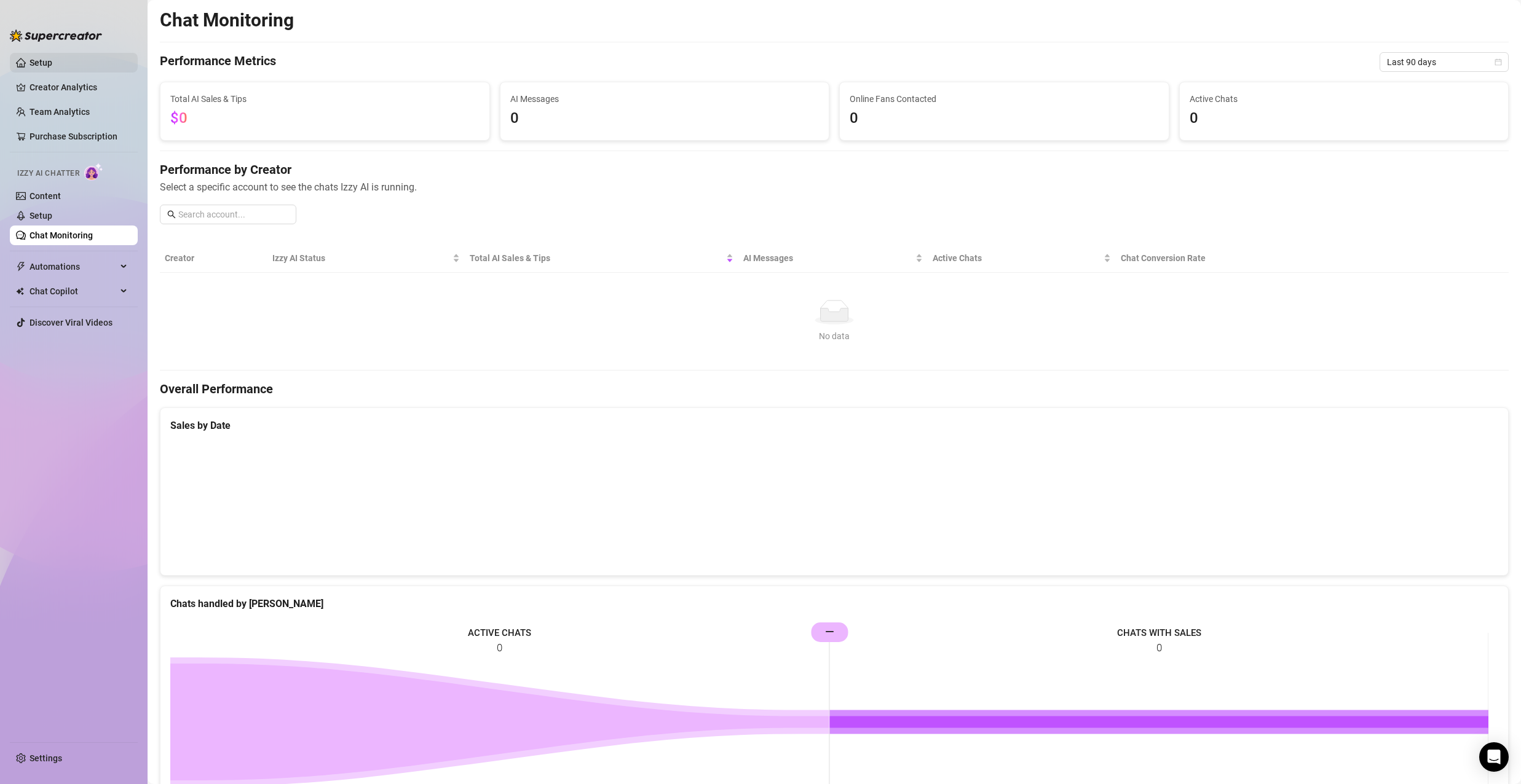
click at [52, 60] on link "Setup" at bounding box center [41, 62] width 23 height 10
